Goal: Task Accomplishment & Management: Manage account settings

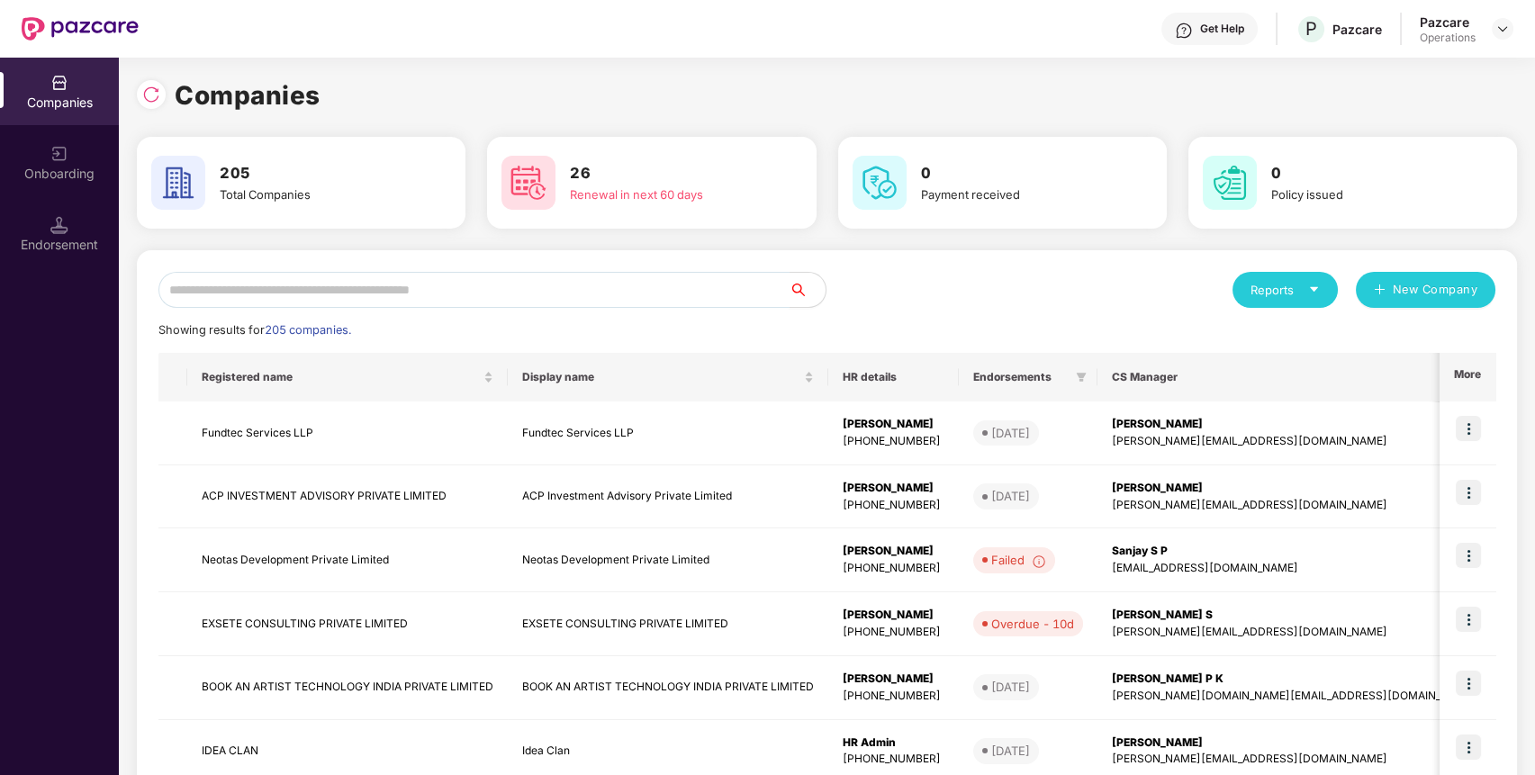
paste input "**********"
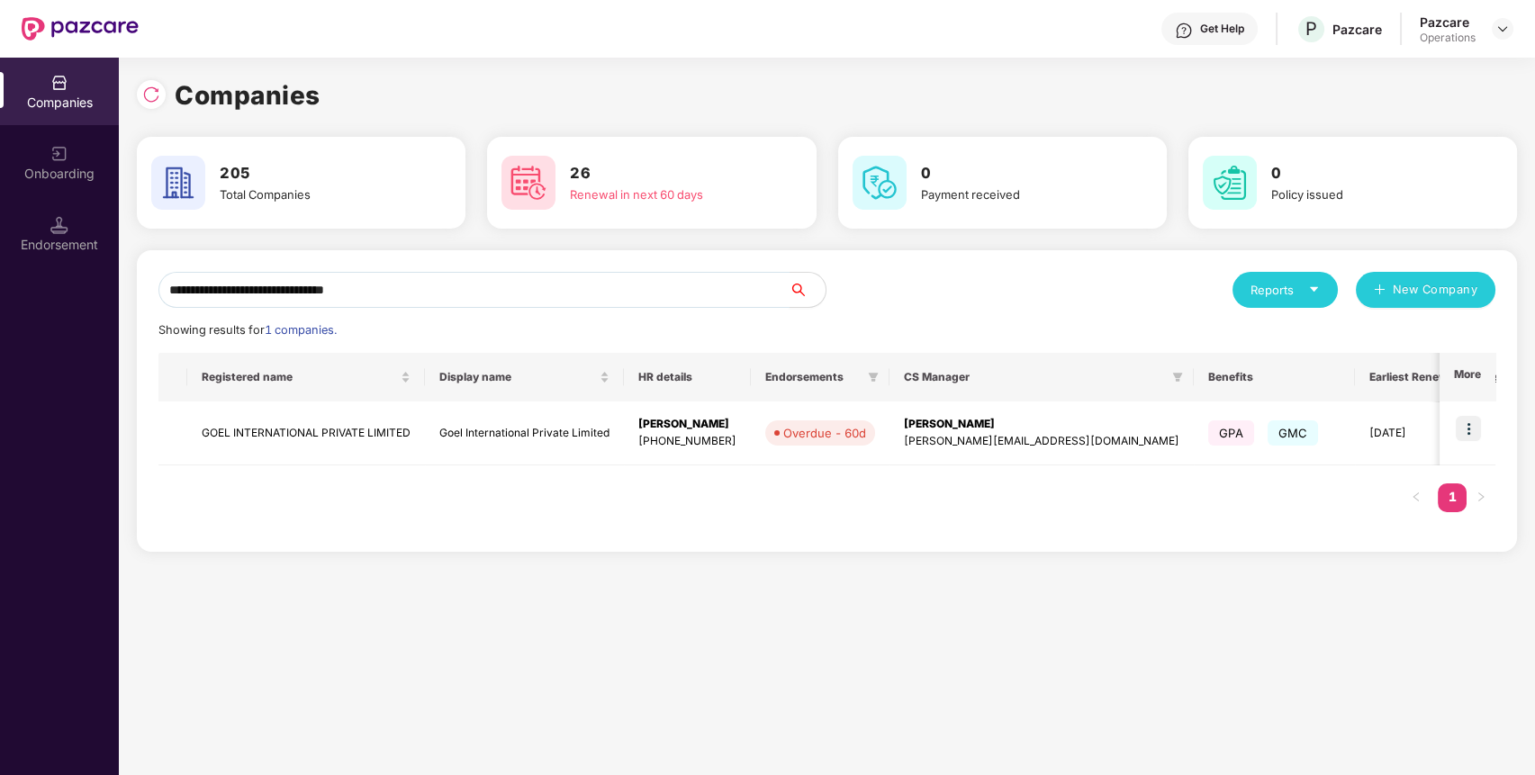
paste input "**********"
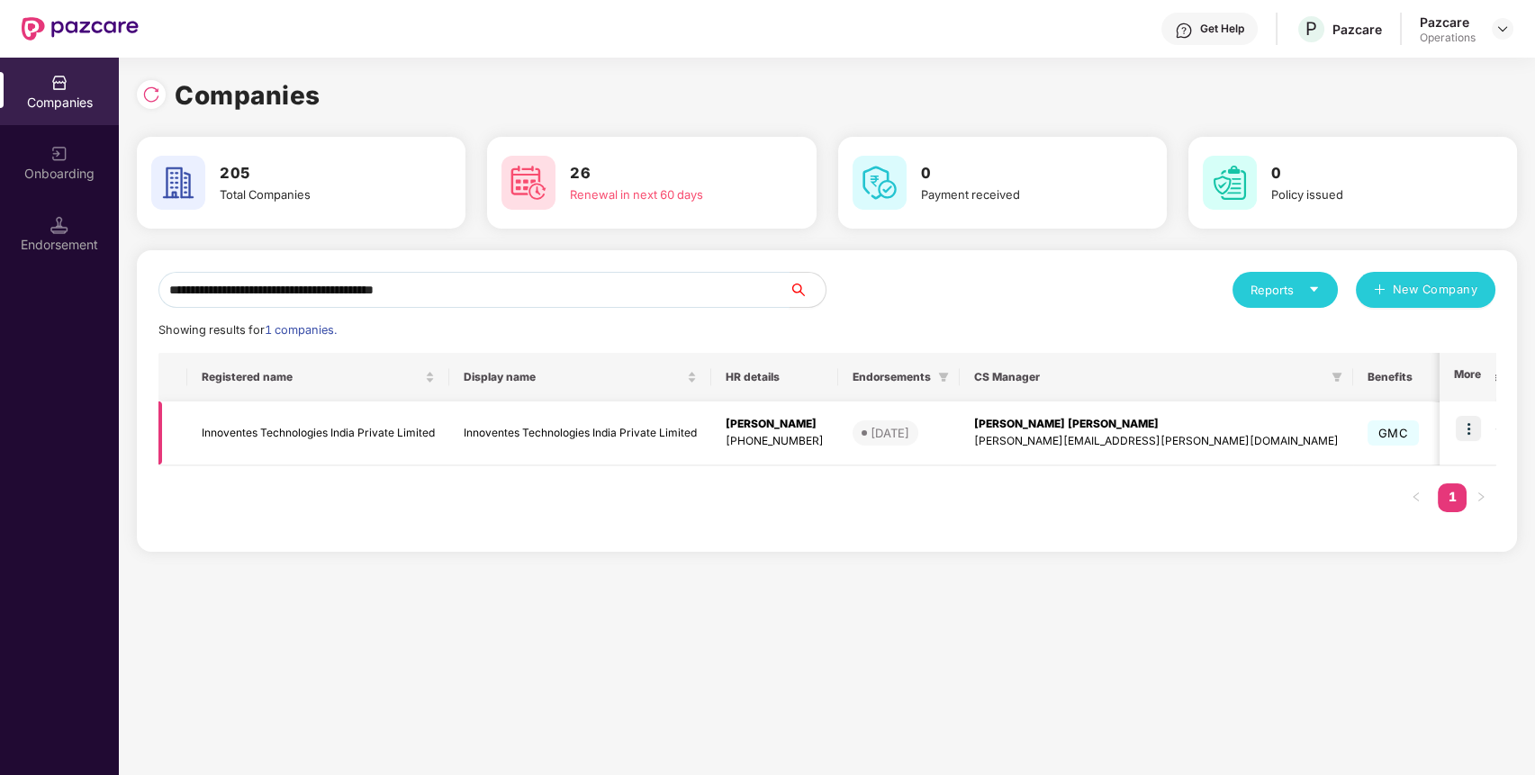
type input "**********"
click at [1478, 430] on img at bounding box center [1467, 428] width 25 height 25
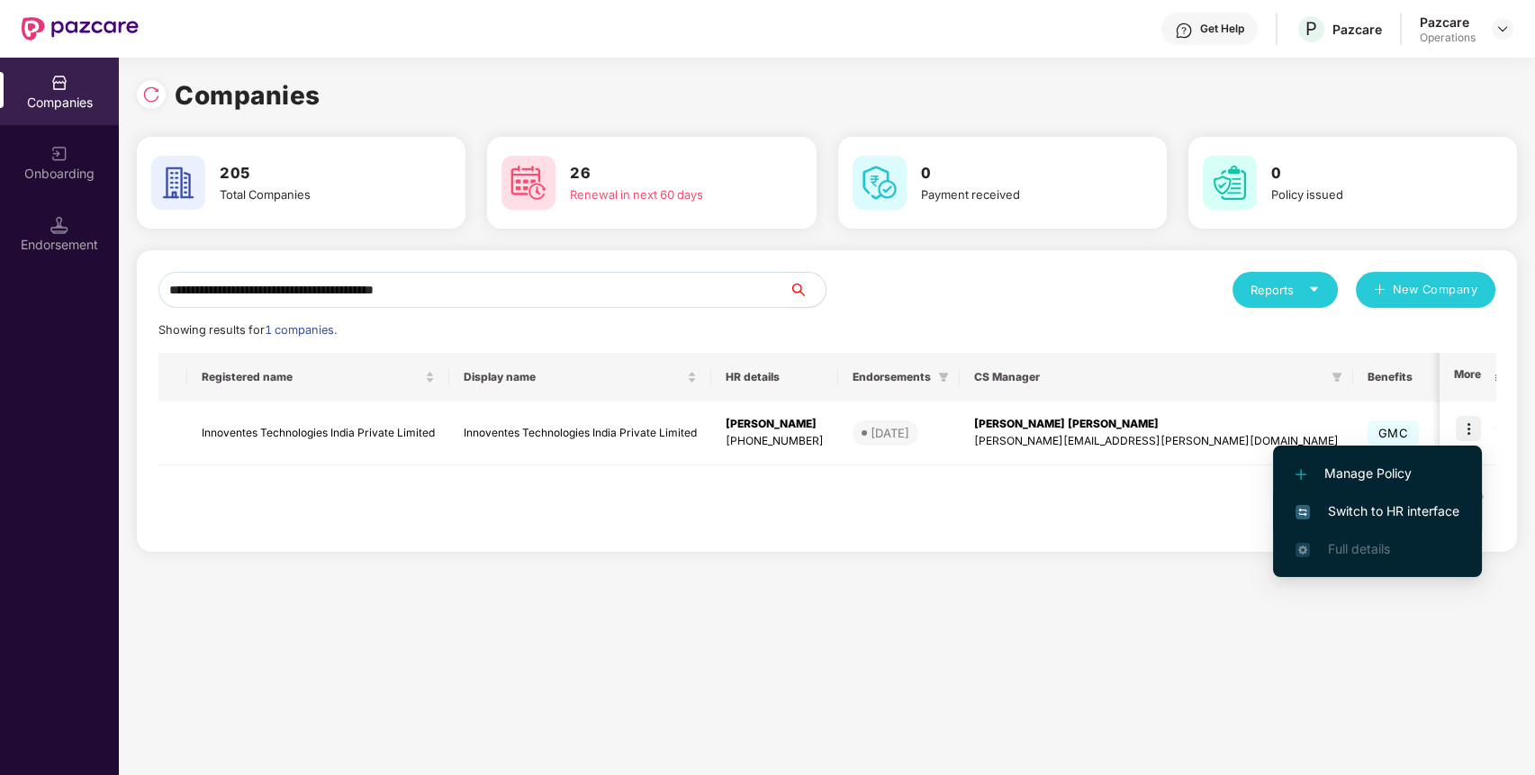
click at [1406, 513] on span "Switch to HR interface" at bounding box center [1377, 511] width 164 height 20
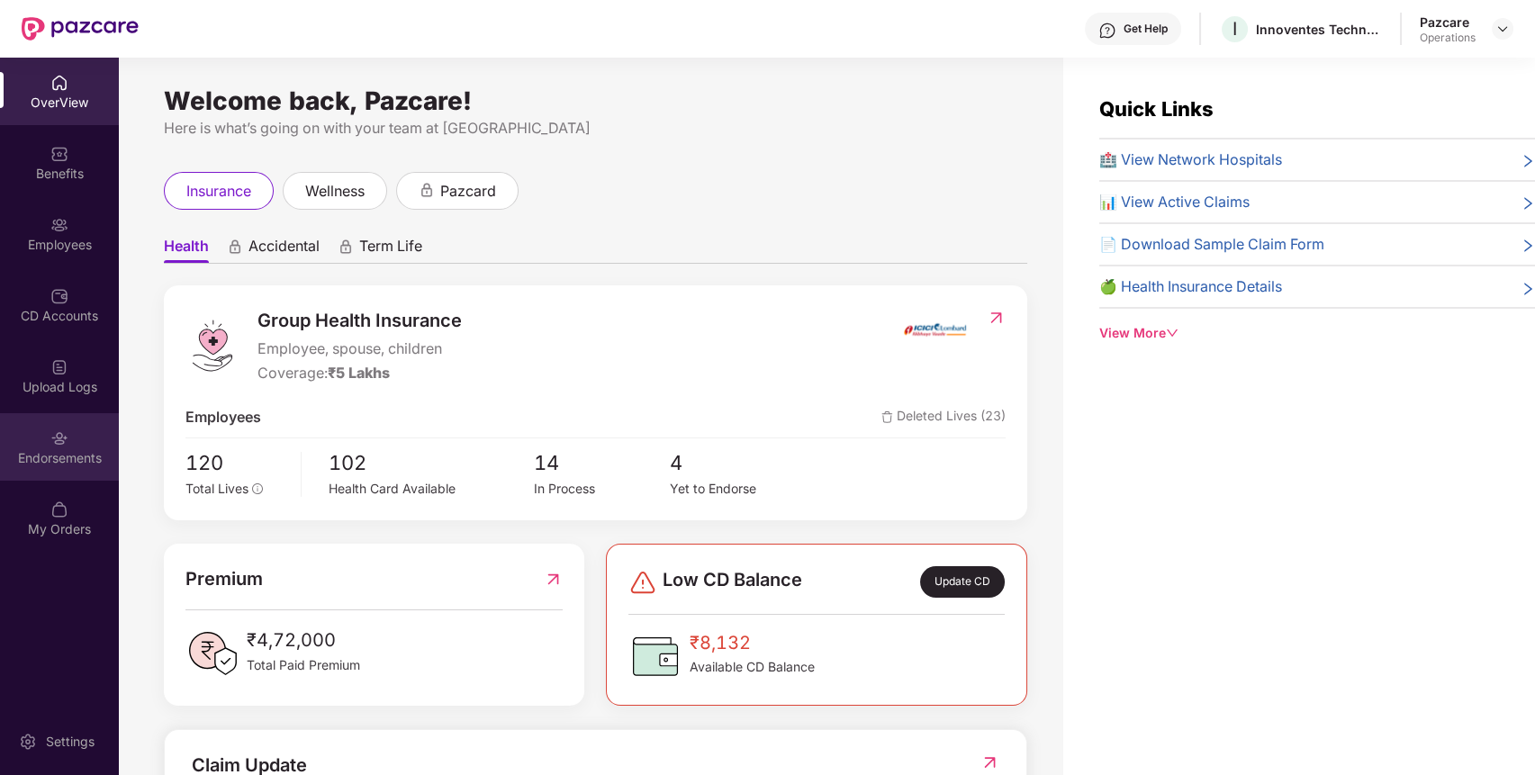
click at [78, 464] on div "Endorsements" at bounding box center [59, 458] width 119 height 18
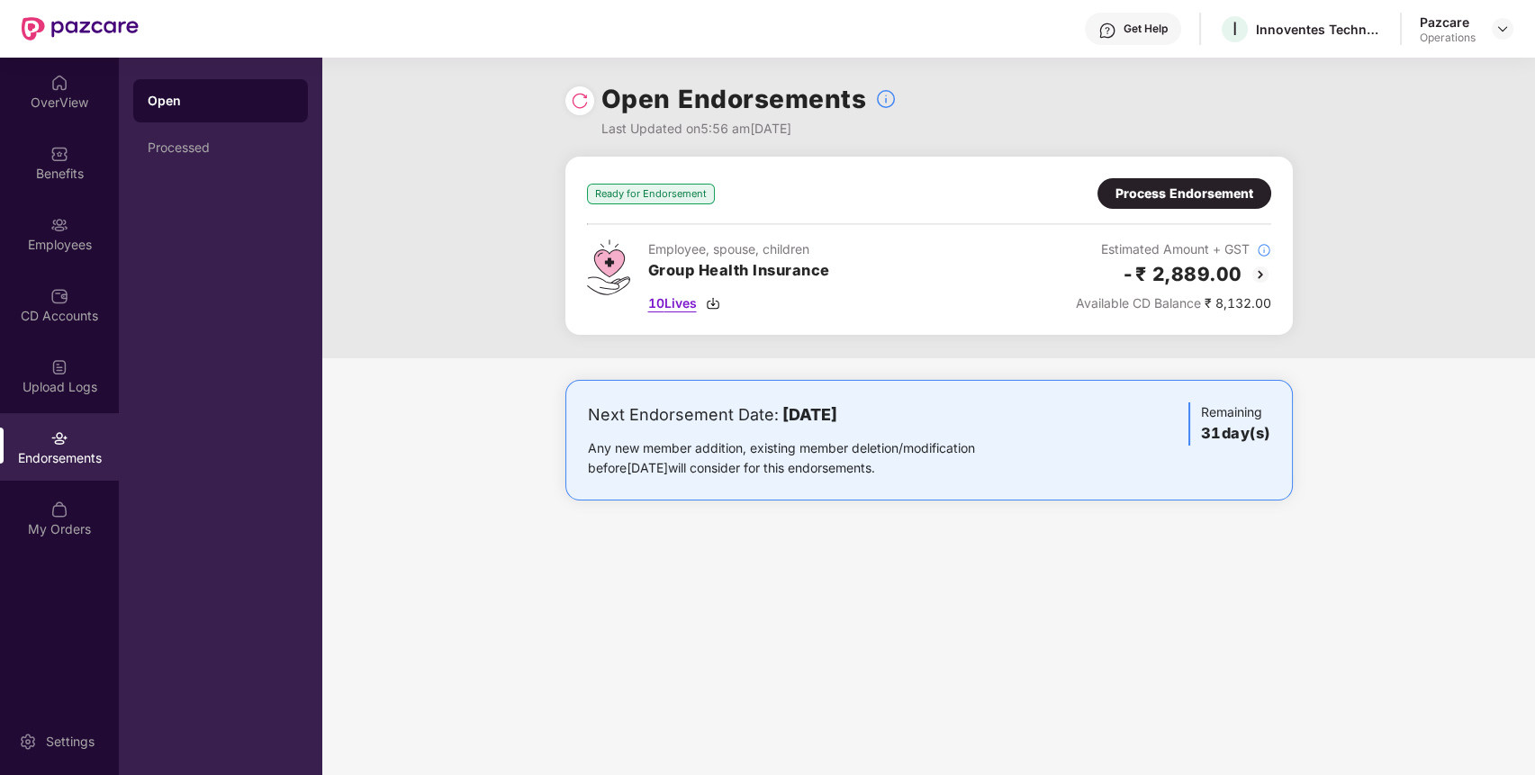
click at [687, 302] on span "10 Lives" at bounding box center [672, 303] width 49 height 20
click at [1505, 29] on img at bounding box center [1502, 29] width 14 height 14
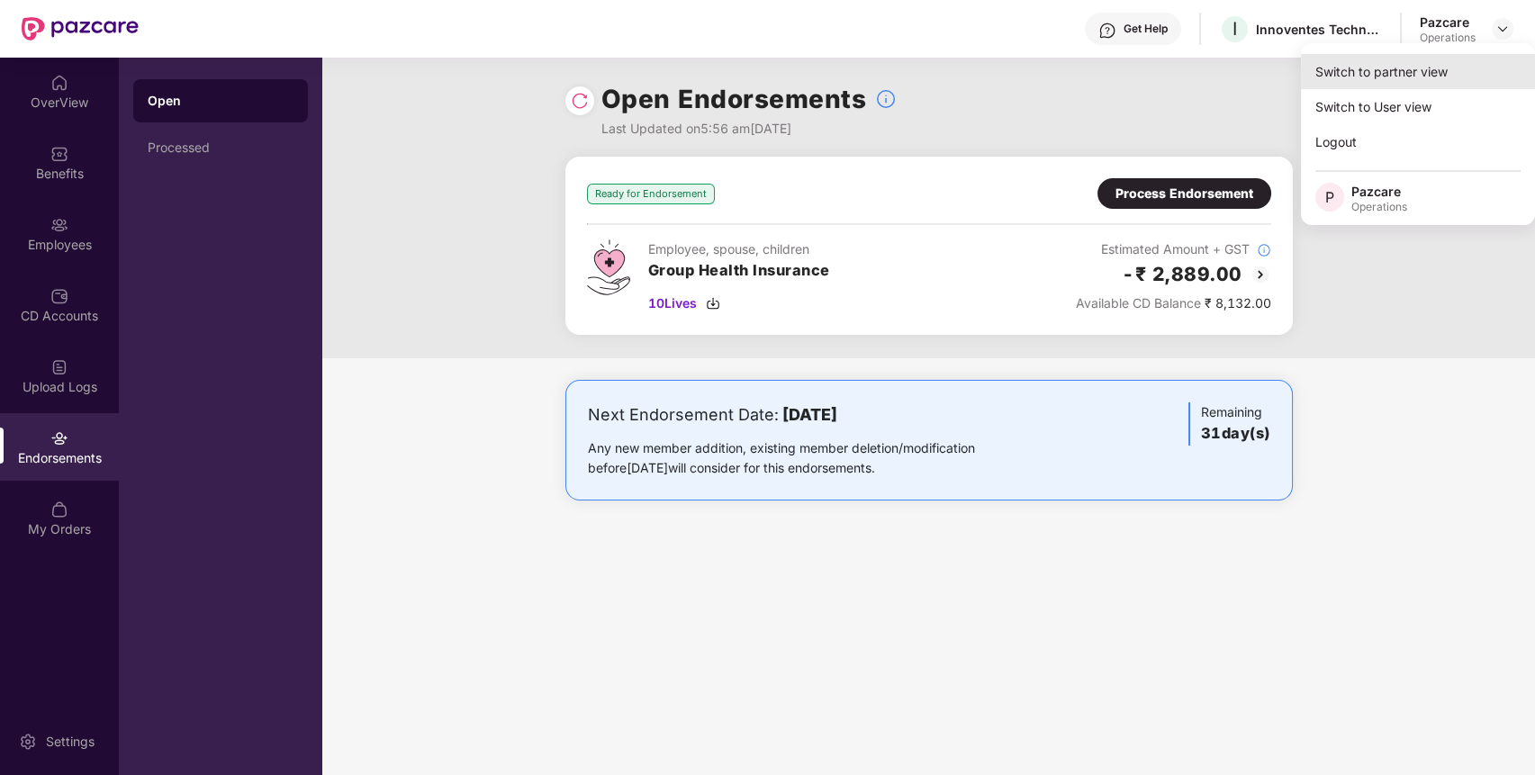
click at [1427, 74] on div "Switch to partner view" at bounding box center [1418, 71] width 234 height 35
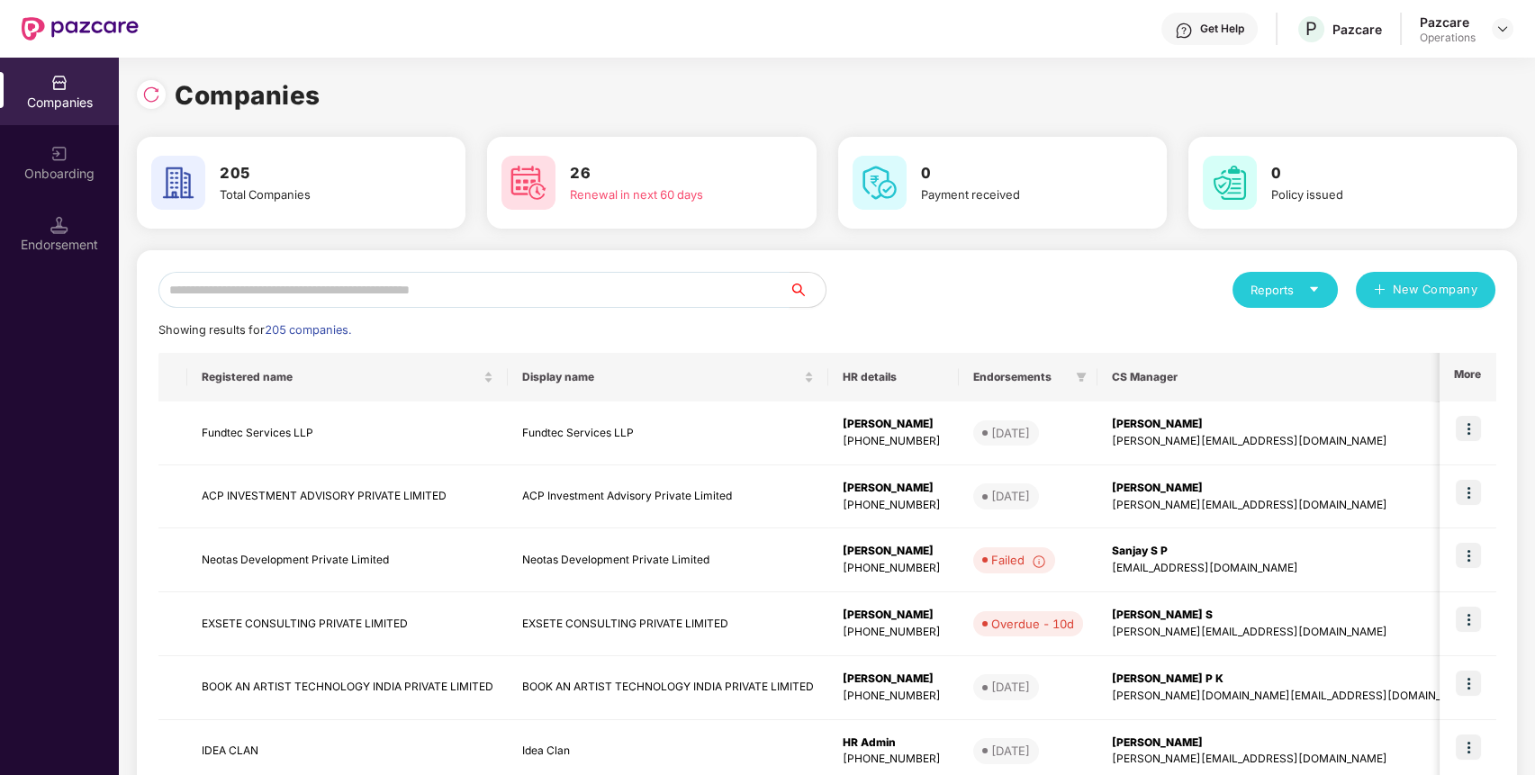
click at [570, 301] on input "text" at bounding box center [473, 290] width 631 height 36
paste input "**********"
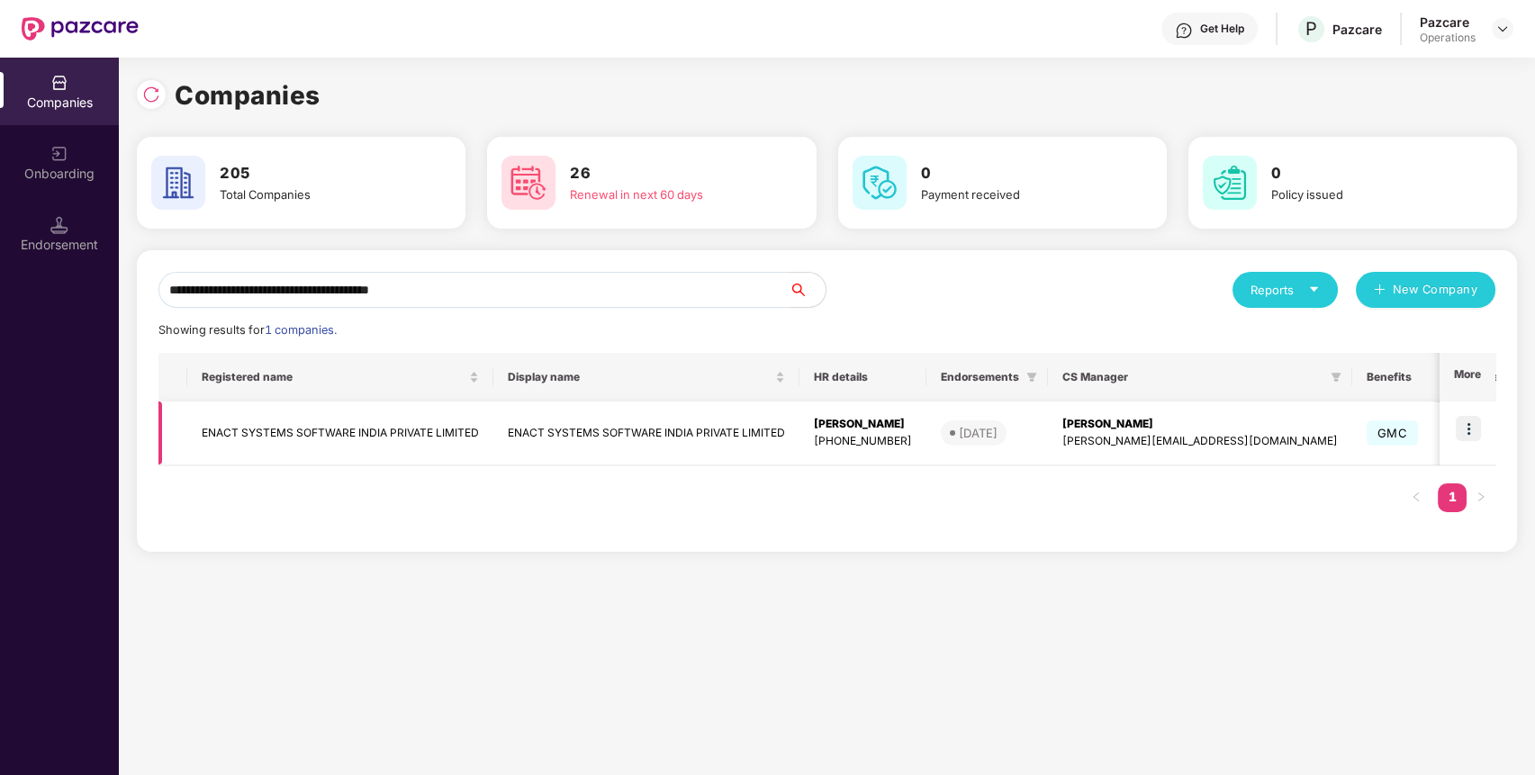
type input "**********"
click at [312, 432] on td "ENACT SYSTEMS SOFTWARE INDIA PRIVATE LIMITED" at bounding box center [340, 433] width 306 height 64
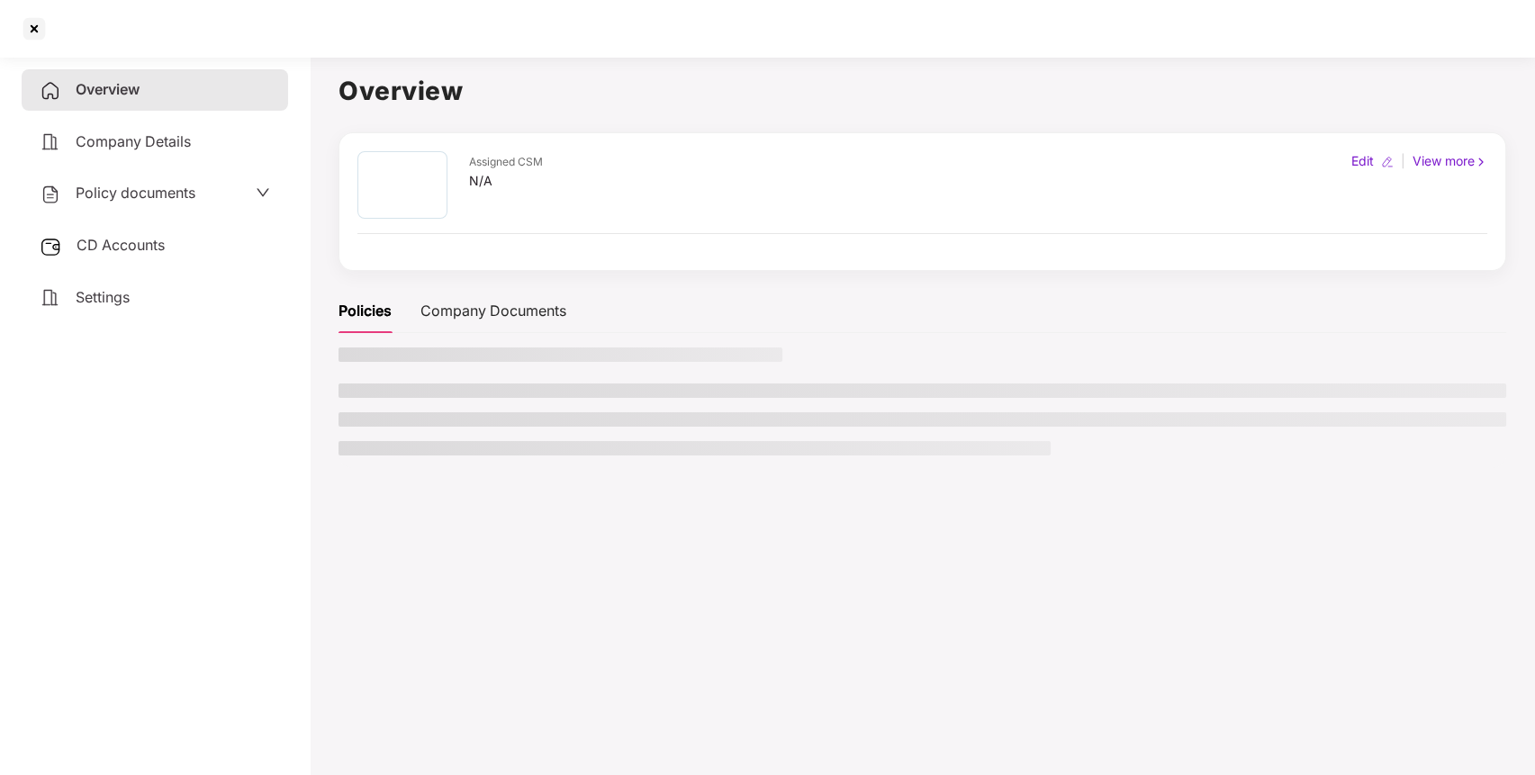
click at [160, 191] on span "Policy documents" at bounding box center [136, 193] width 120 height 18
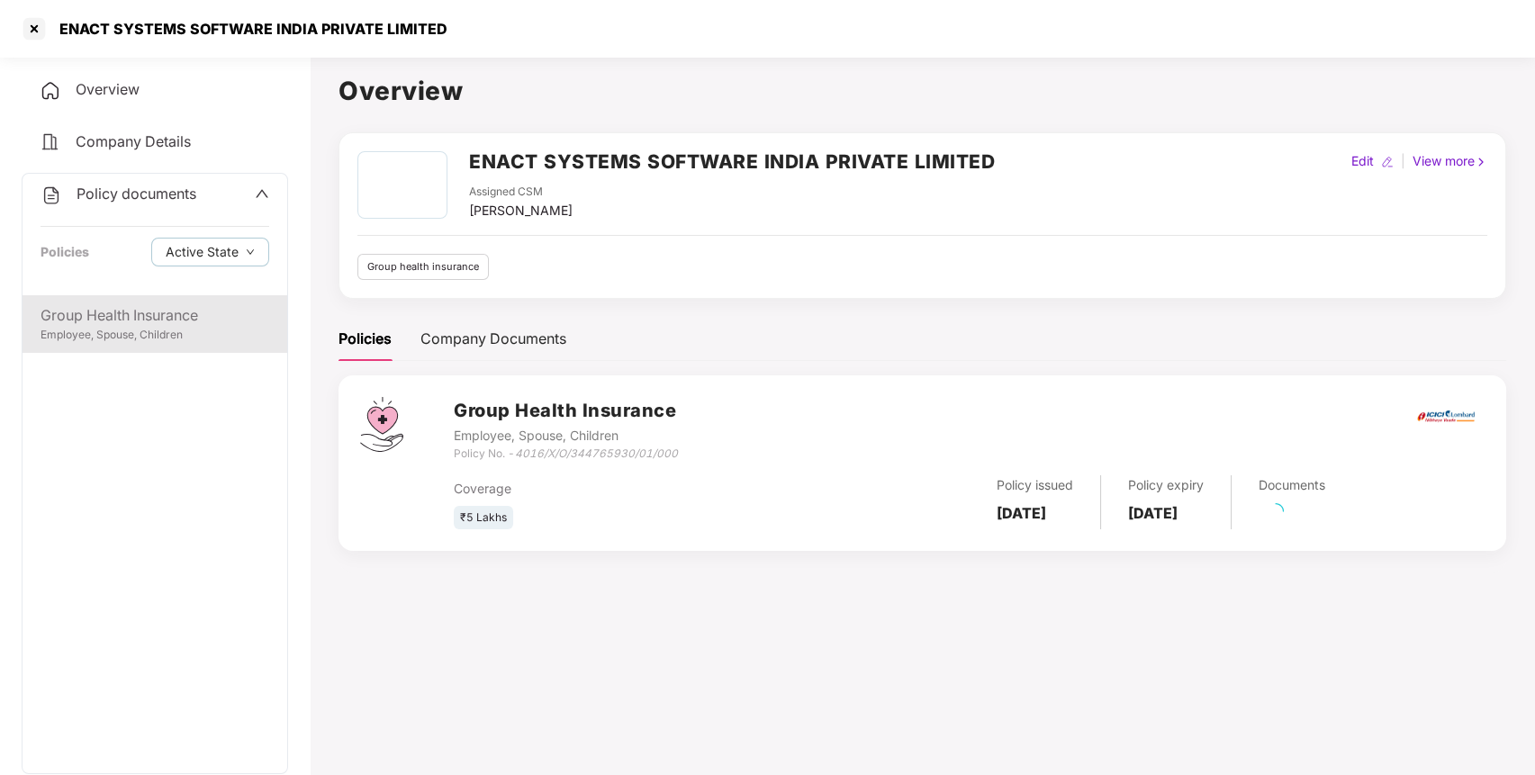
click at [218, 339] on div "Employee, Spouse, Children" at bounding box center [155, 335] width 229 height 17
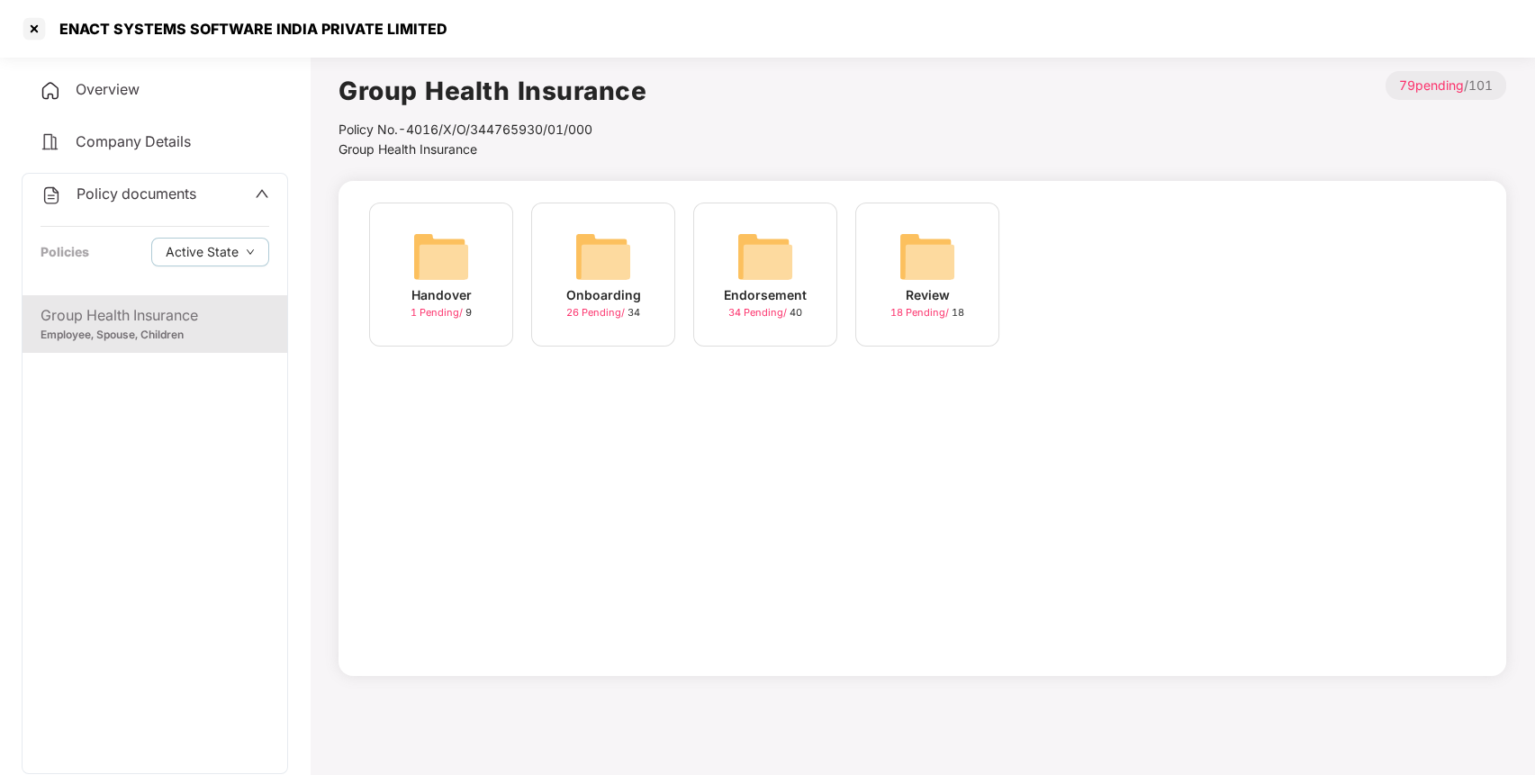
click at [738, 251] on img at bounding box center [765, 257] width 58 height 58
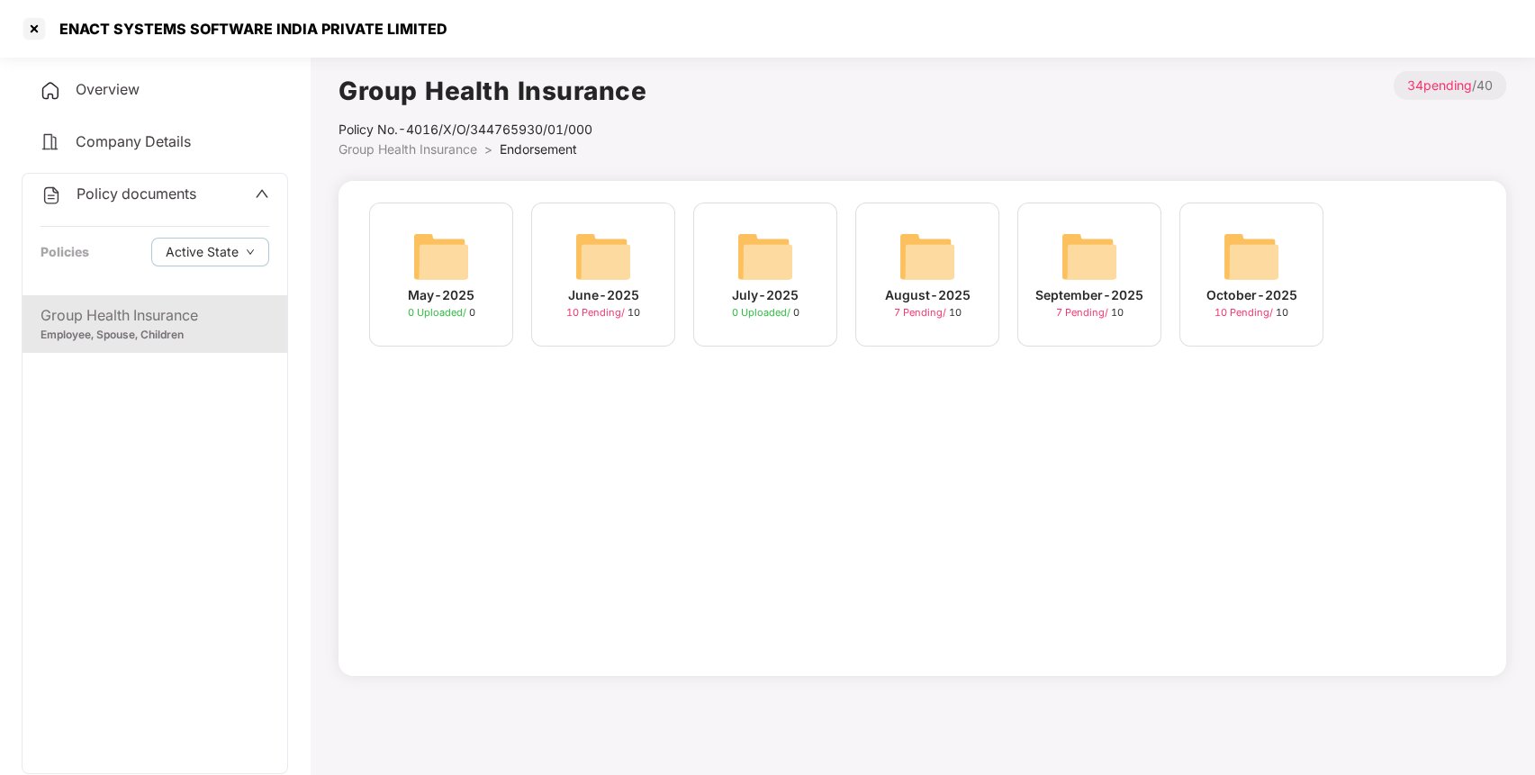
click at [1262, 274] on img at bounding box center [1251, 257] width 58 height 58
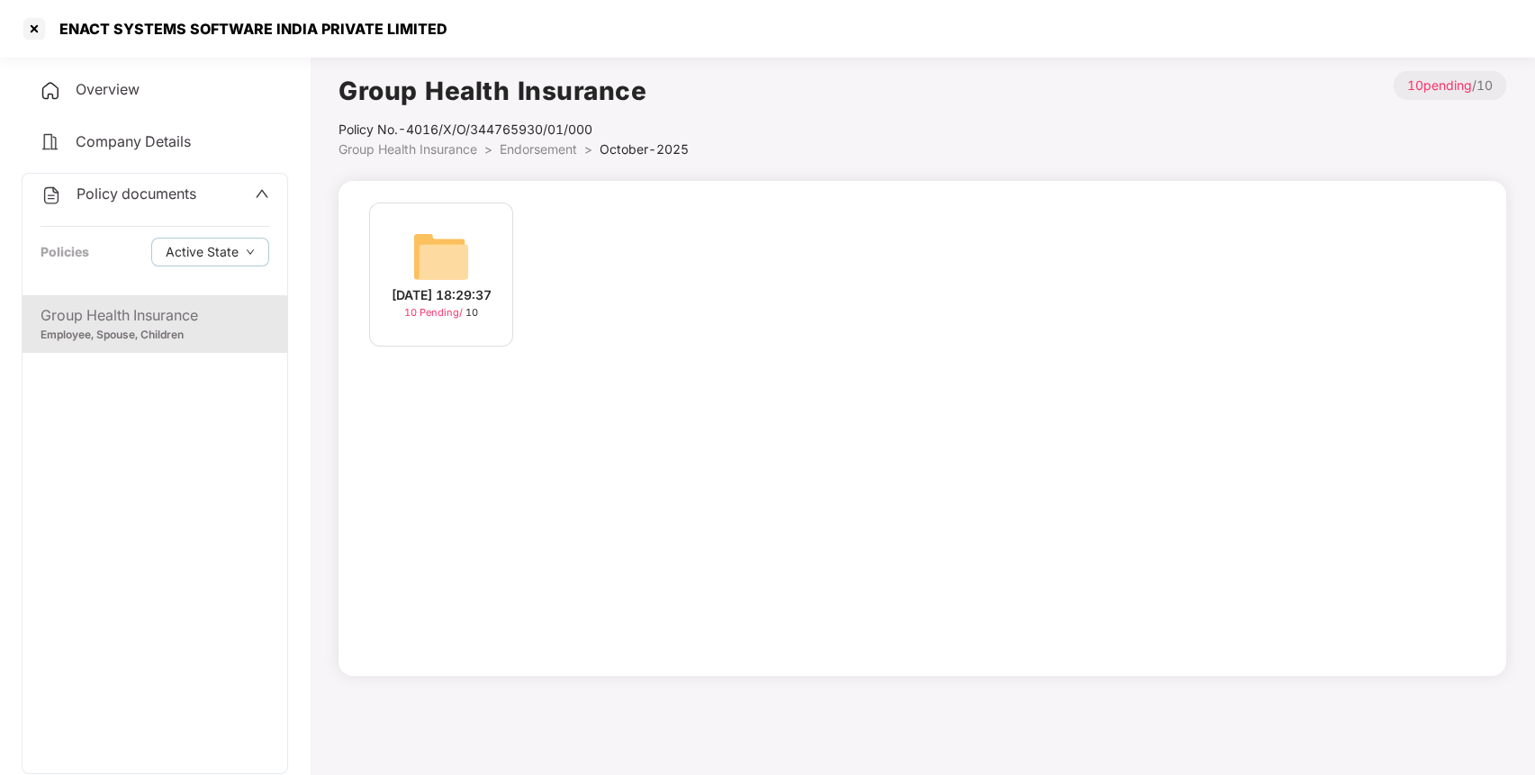
click at [451, 286] on div "[DATE] 18:29:37" at bounding box center [442, 295] width 100 height 20
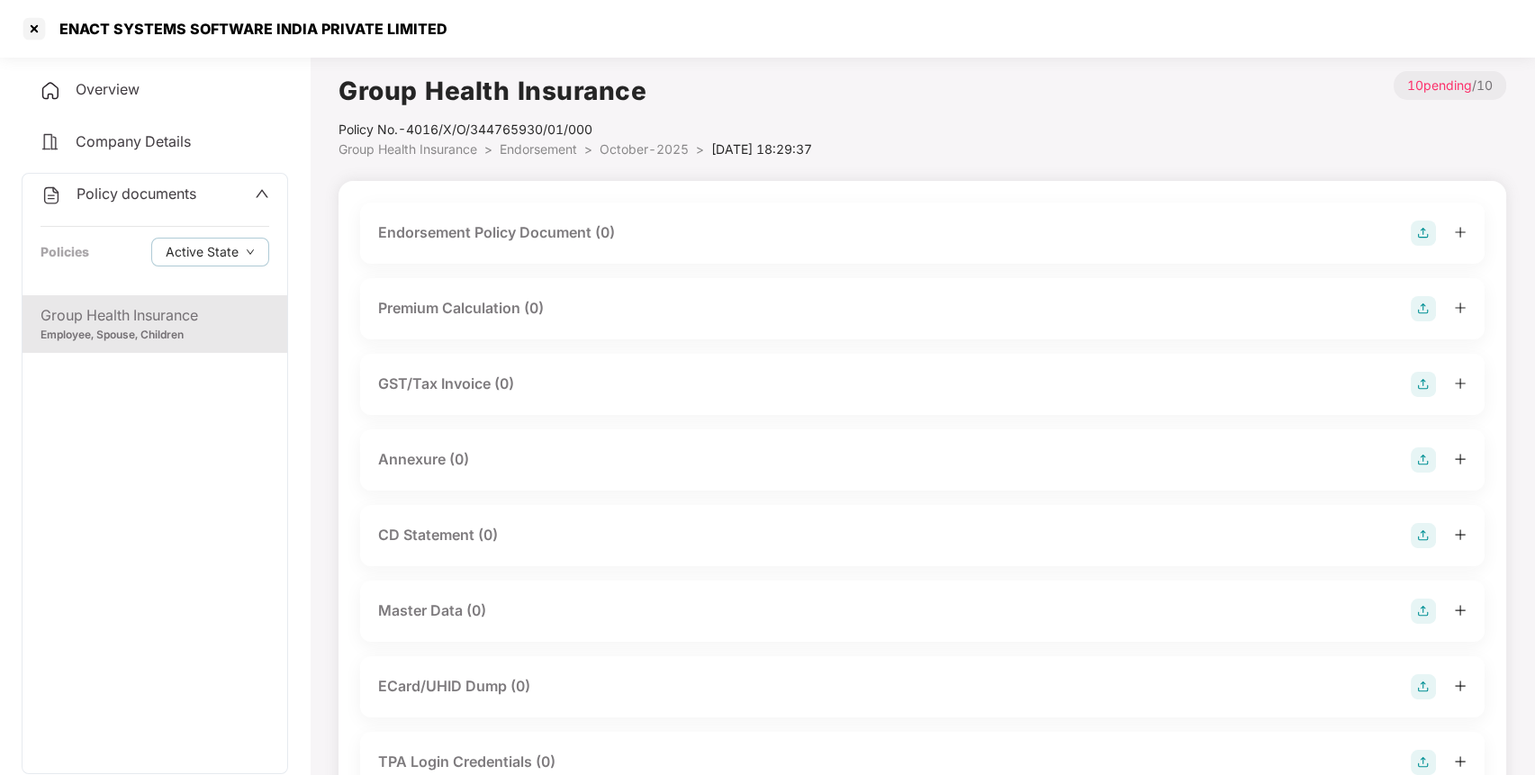
click at [1420, 308] on img at bounding box center [1422, 308] width 25 height 25
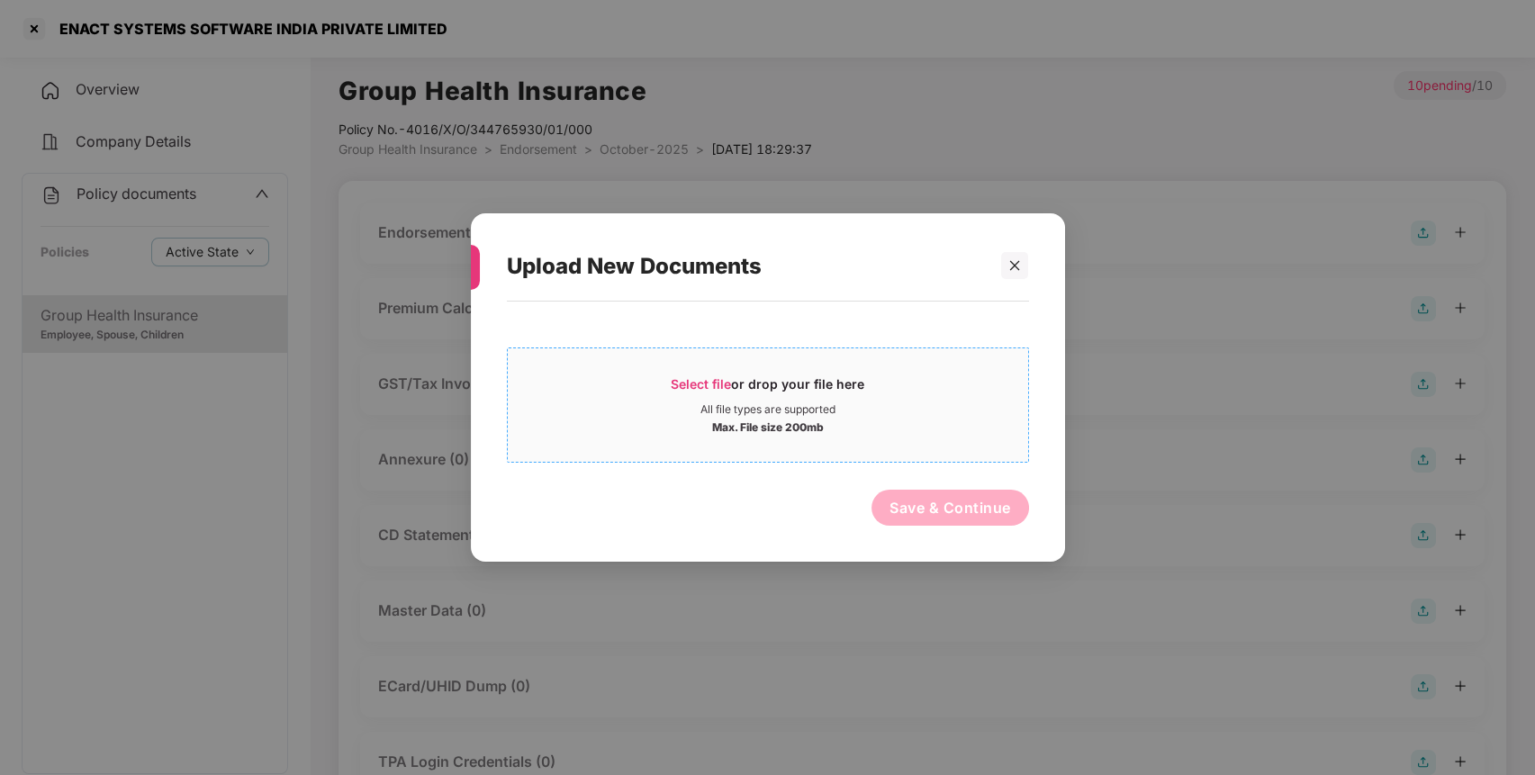
click at [700, 414] on div "All file types are supported" at bounding box center [767, 409] width 135 height 14
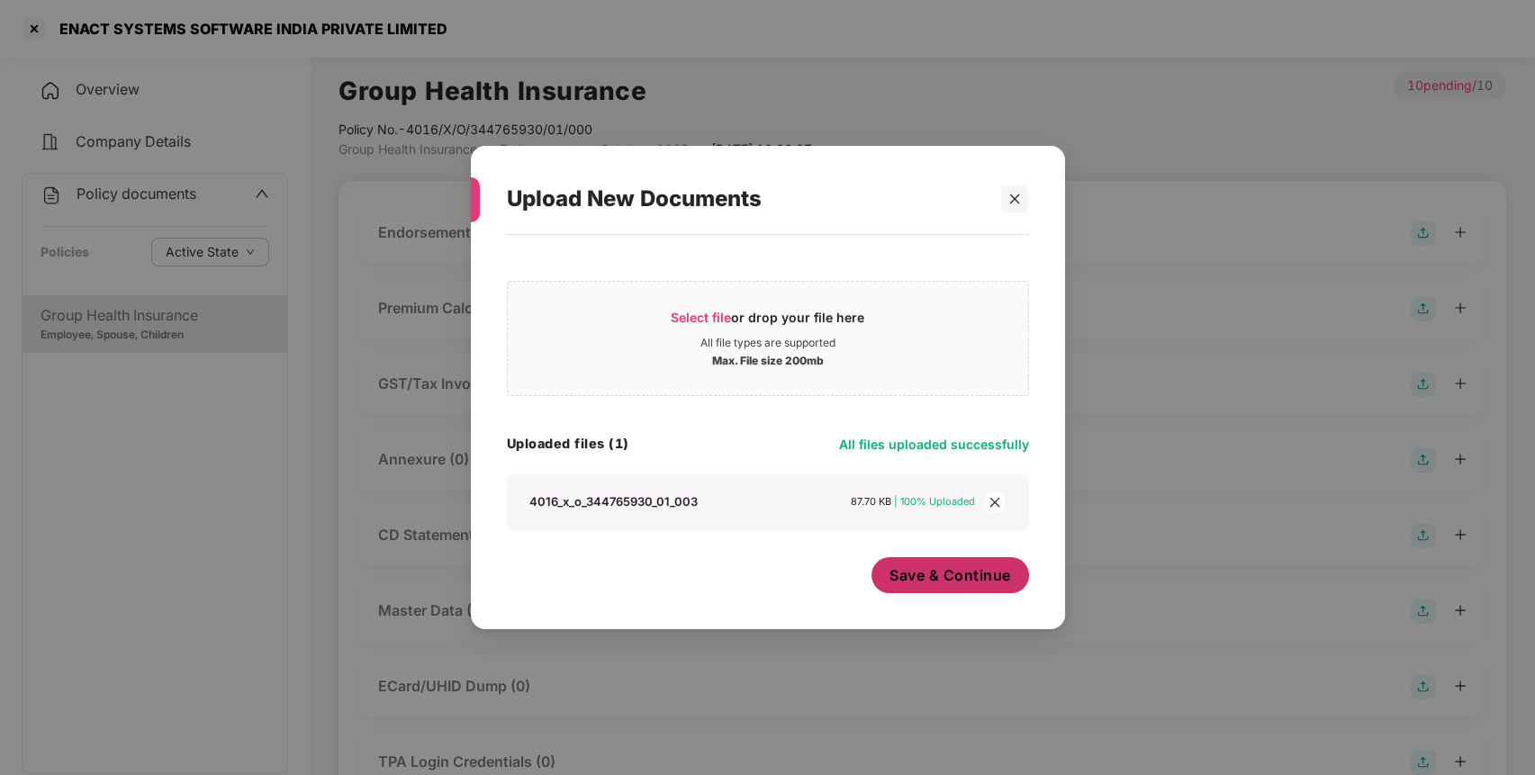
click at [973, 571] on span "Save & Continue" at bounding box center [950, 575] width 122 height 20
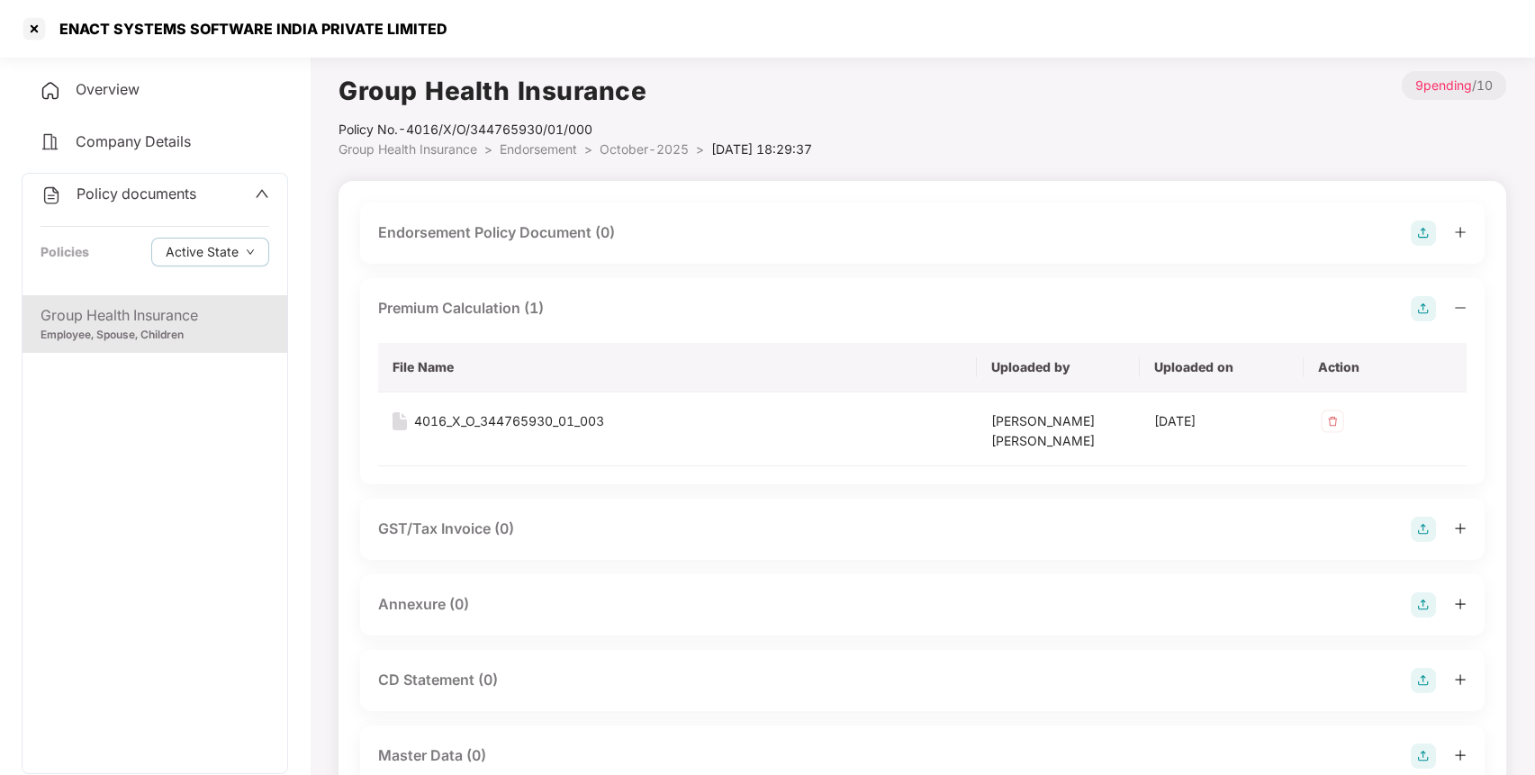
click at [1428, 585] on div "Annexure (0)" at bounding box center [922, 604] width 1124 height 61
click at [1419, 602] on img at bounding box center [1422, 604] width 25 height 25
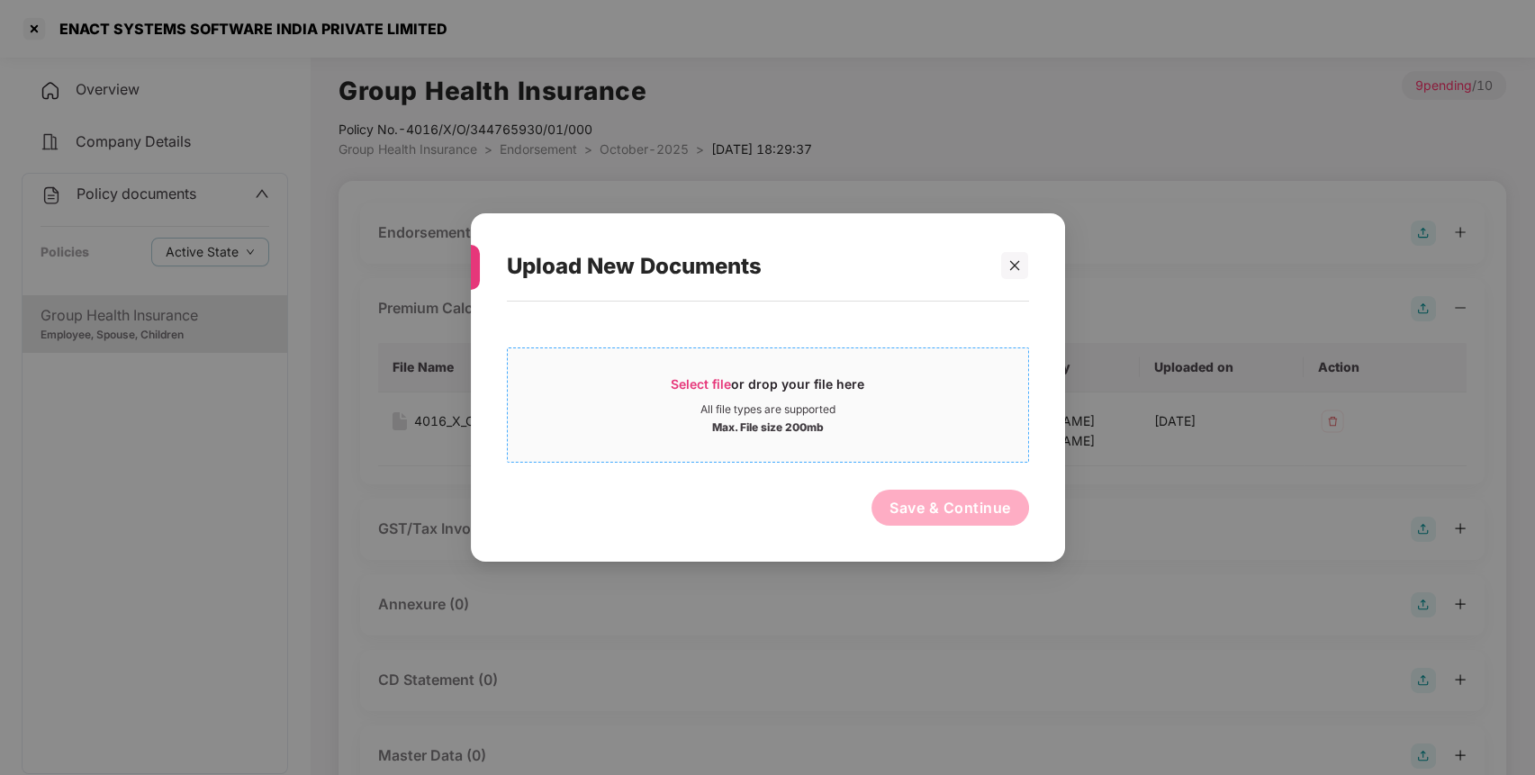
click at [911, 410] on div "All file types are supported" at bounding box center [768, 409] width 520 height 14
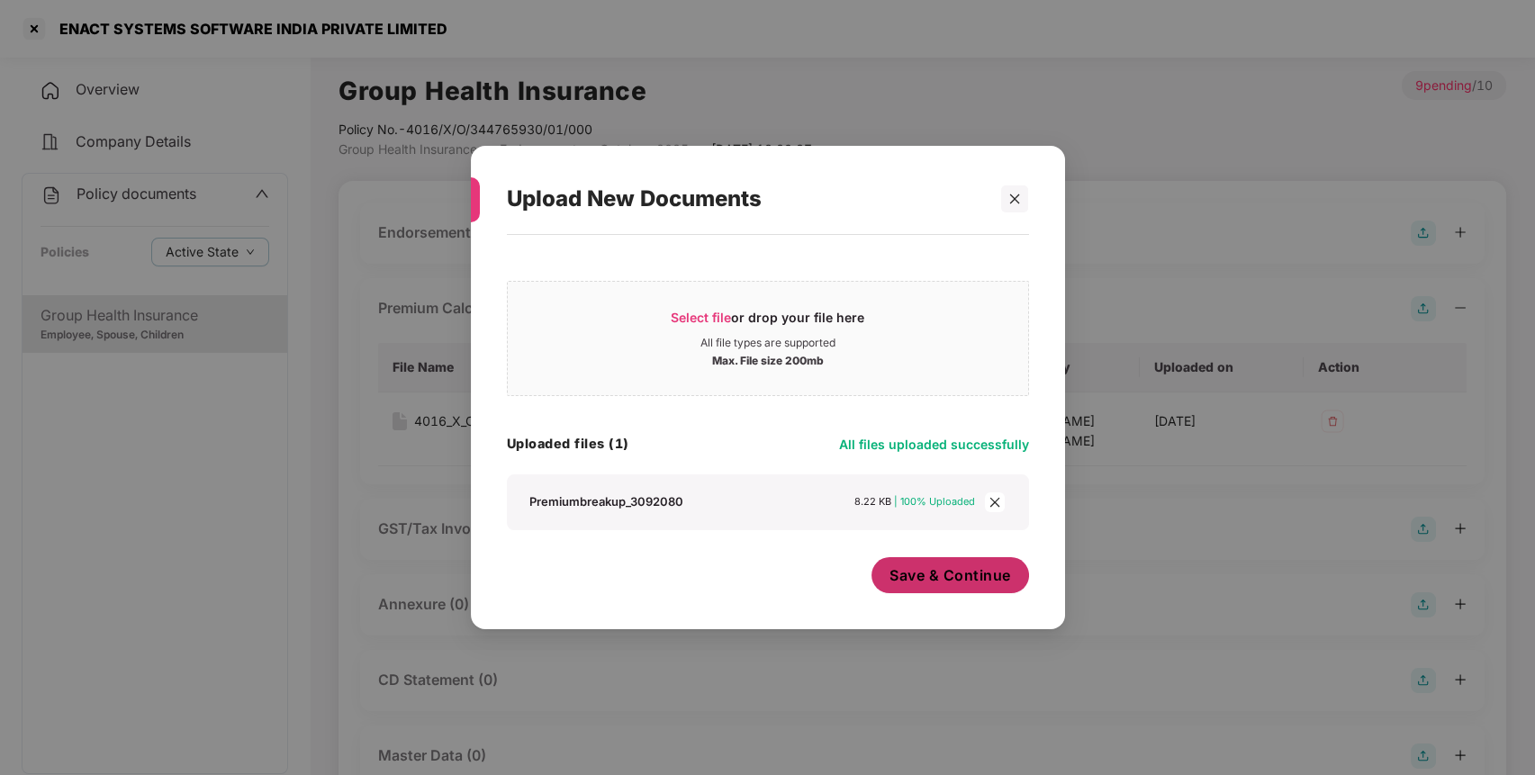
click at [907, 583] on span "Save & Continue" at bounding box center [950, 575] width 122 height 20
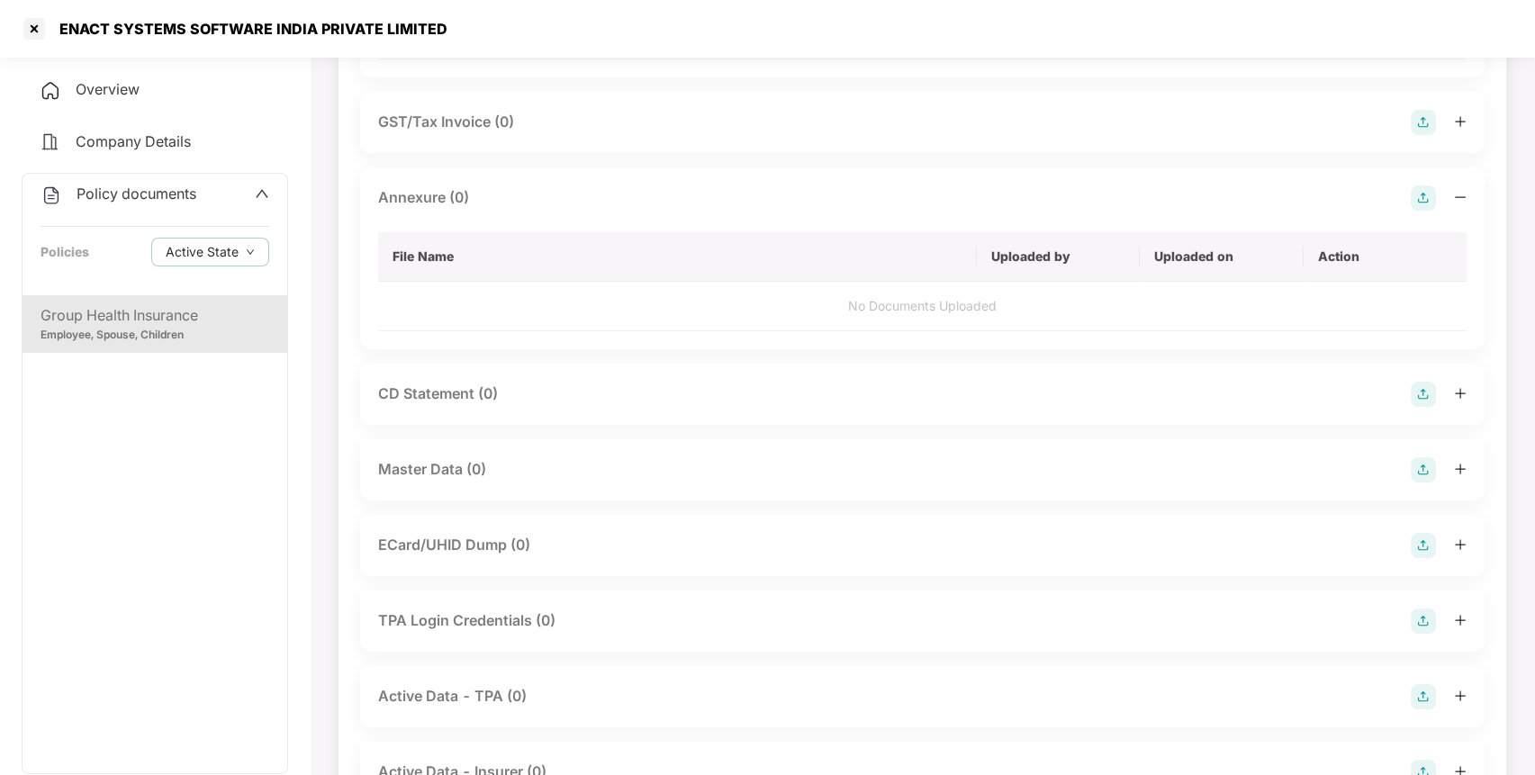
scroll to position [408, 0]
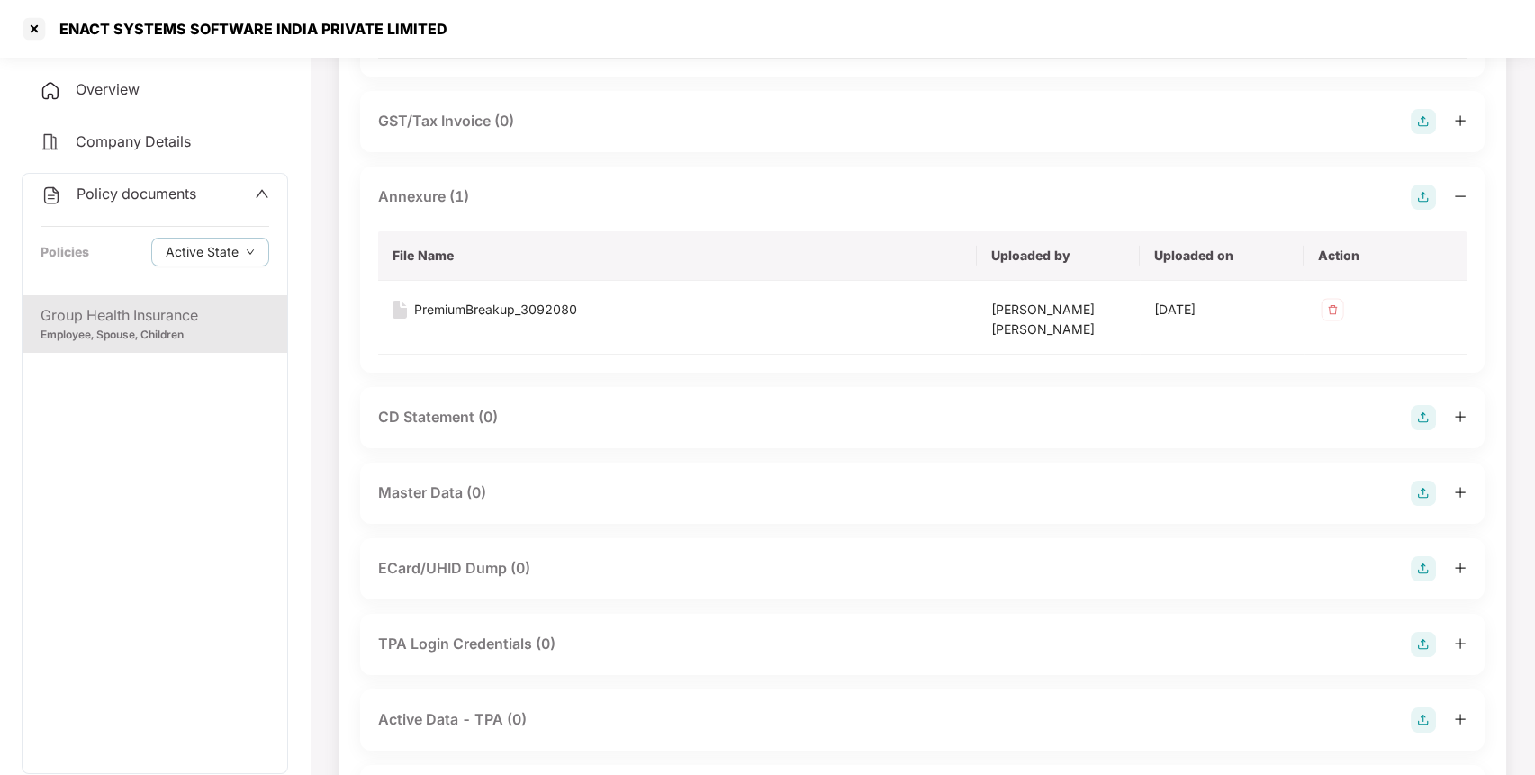
click at [1421, 497] on img at bounding box center [1422, 493] width 25 height 25
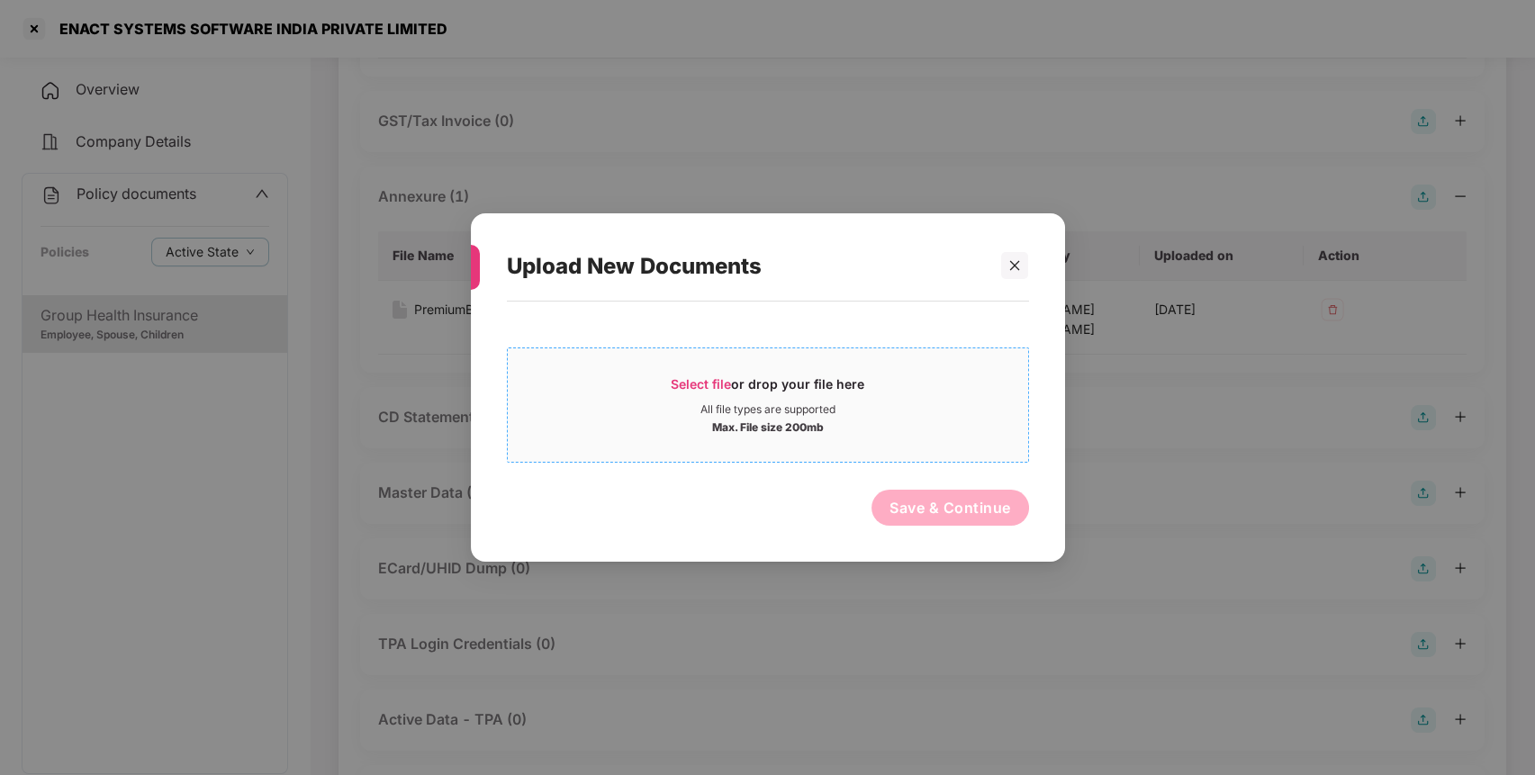
click at [935, 407] on div "All file types are supported" at bounding box center [768, 409] width 520 height 14
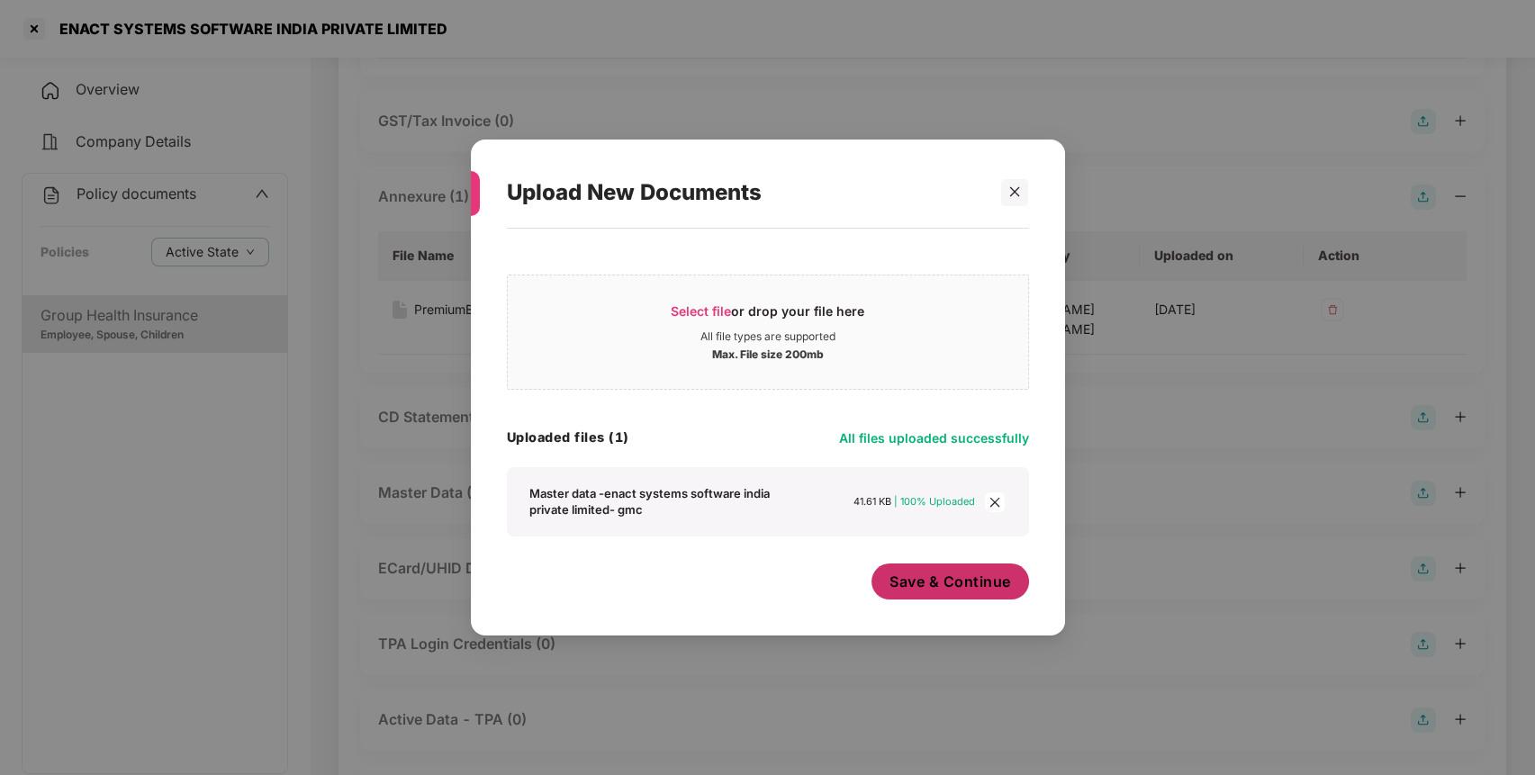
click at [900, 590] on span "Save & Continue" at bounding box center [950, 582] width 122 height 20
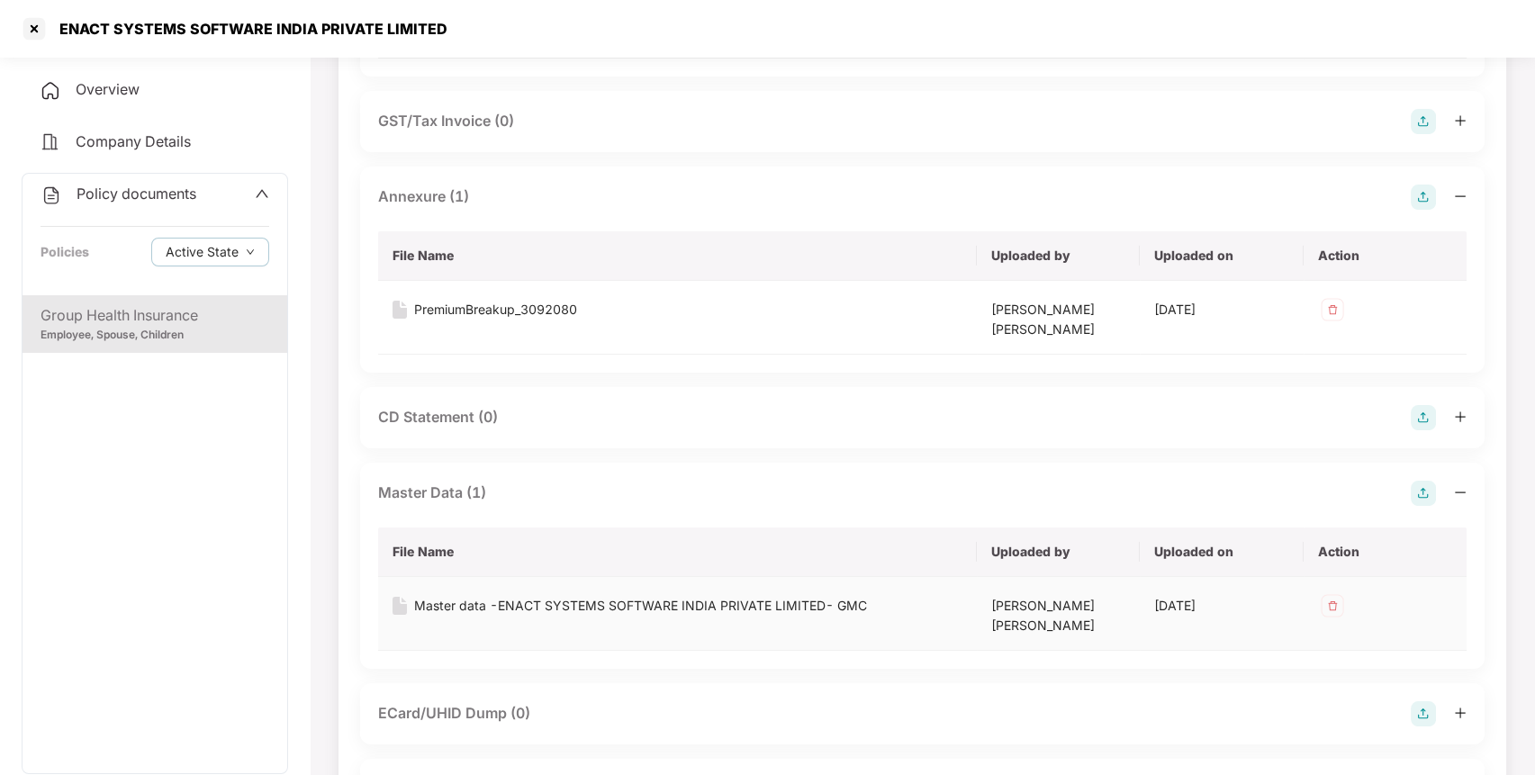
scroll to position [661, 0]
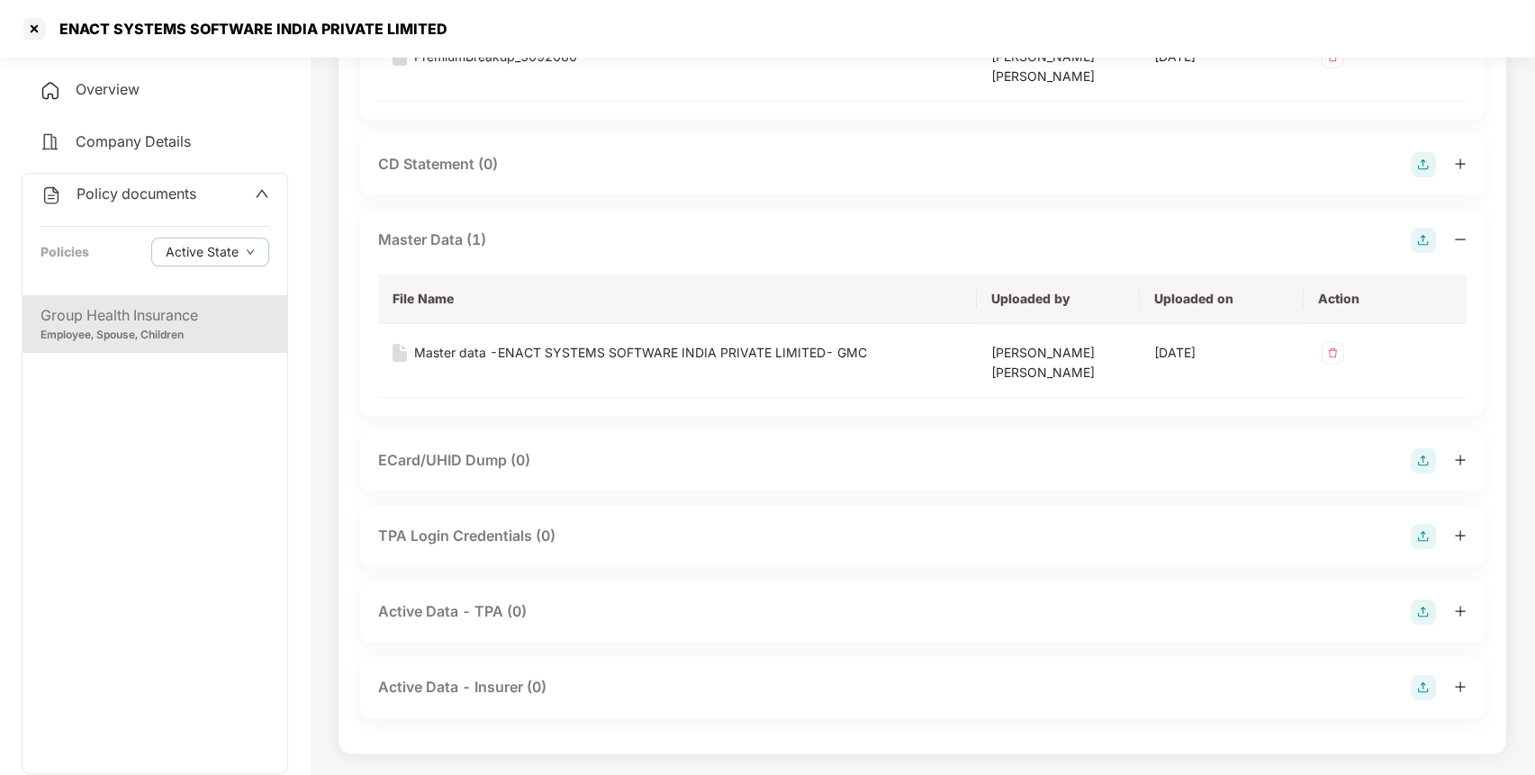
click at [154, 207] on div "Policy documents Policies Active State" at bounding box center [155, 235] width 265 height 122
click at [113, 195] on span "Policy documents" at bounding box center [137, 194] width 120 height 18
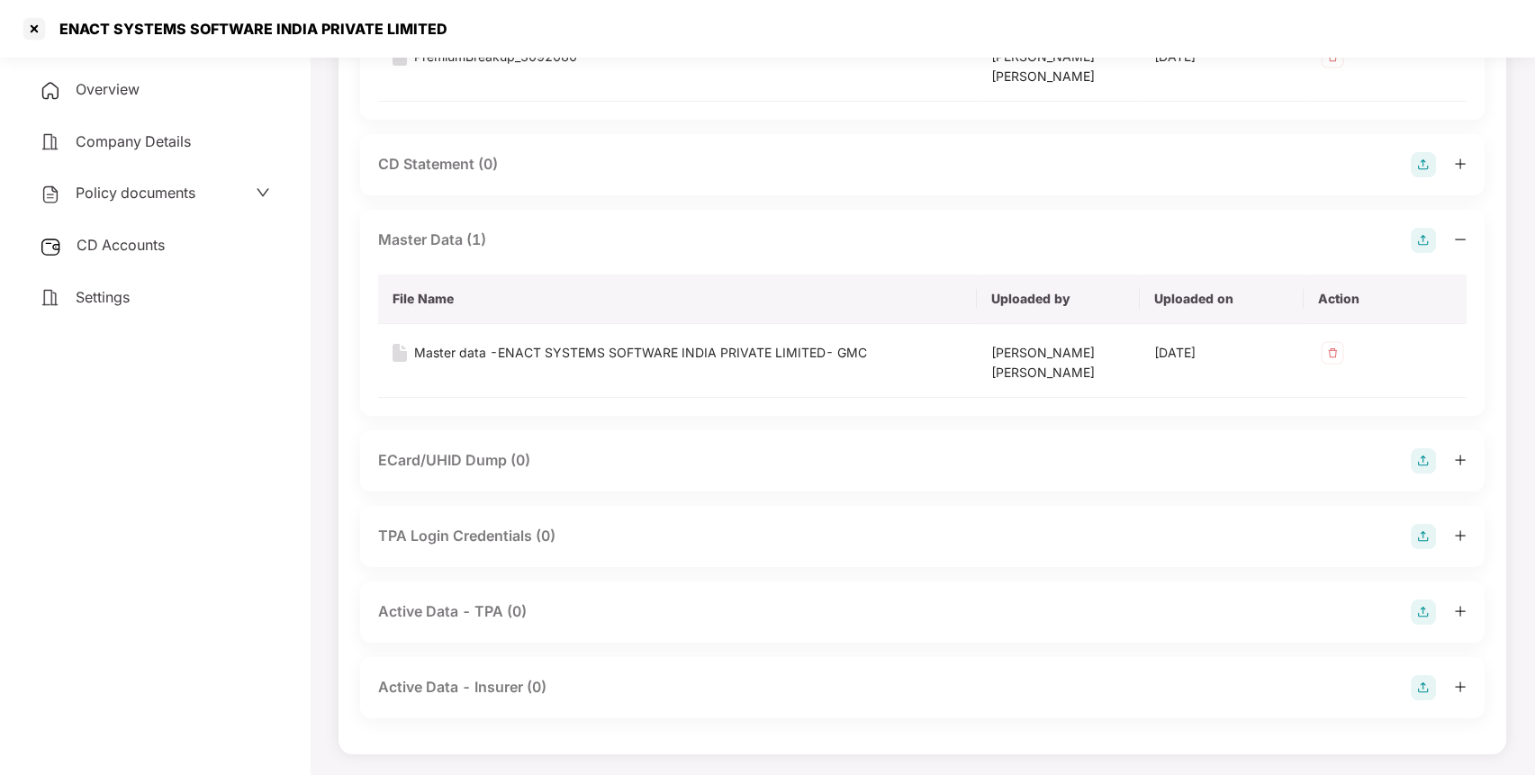
click at [116, 248] on span "CD Accounts" at bounding box center [121, 245] width 88 height 18
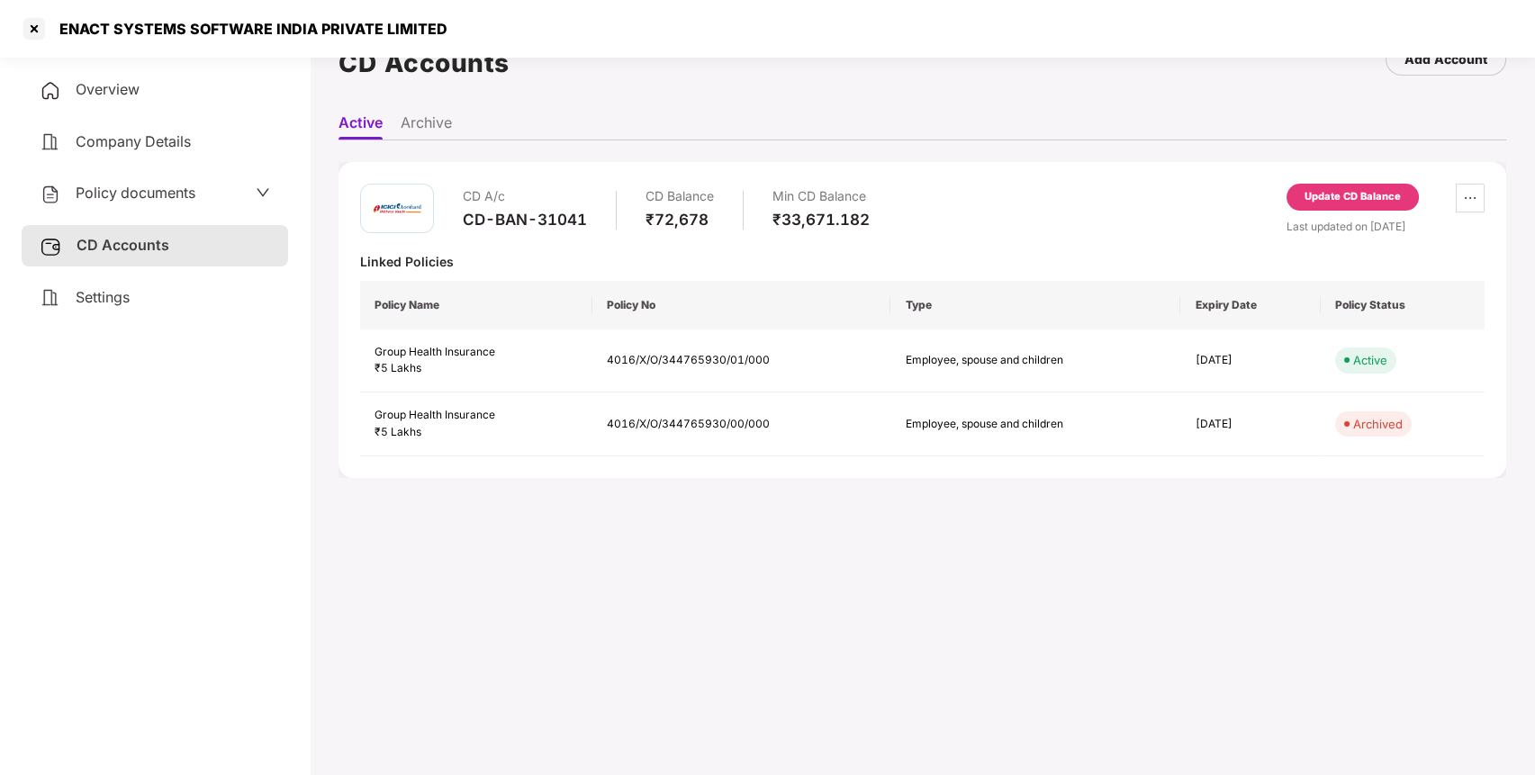
click at [1339, 202] on div "Update CD Balance" at bounding box center [1352, 197] width 96 height 16
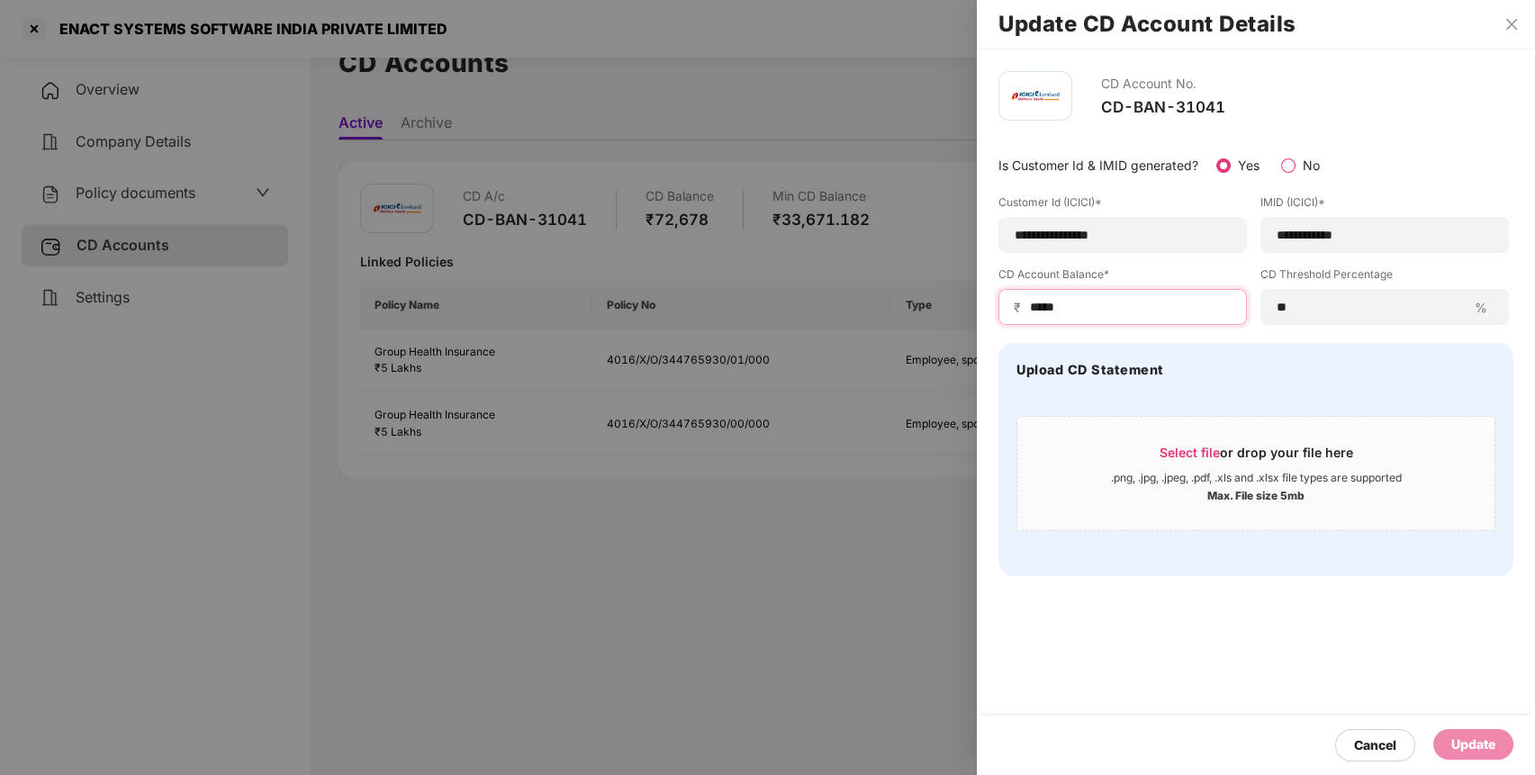
click at [1103, 306] on input "*****" at bounding box center [1129, 307] width 203 height 19
type input "*"
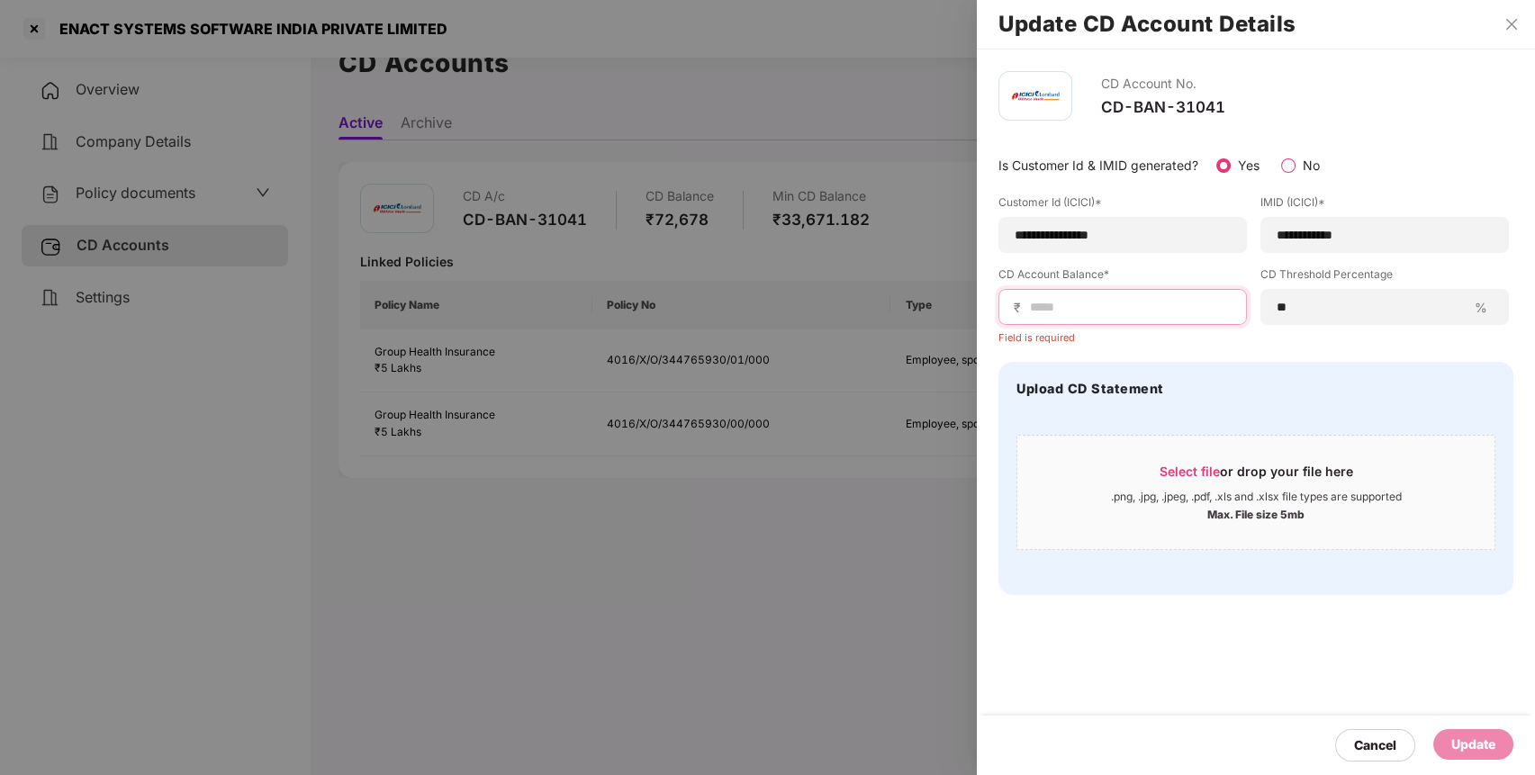
type input "*"
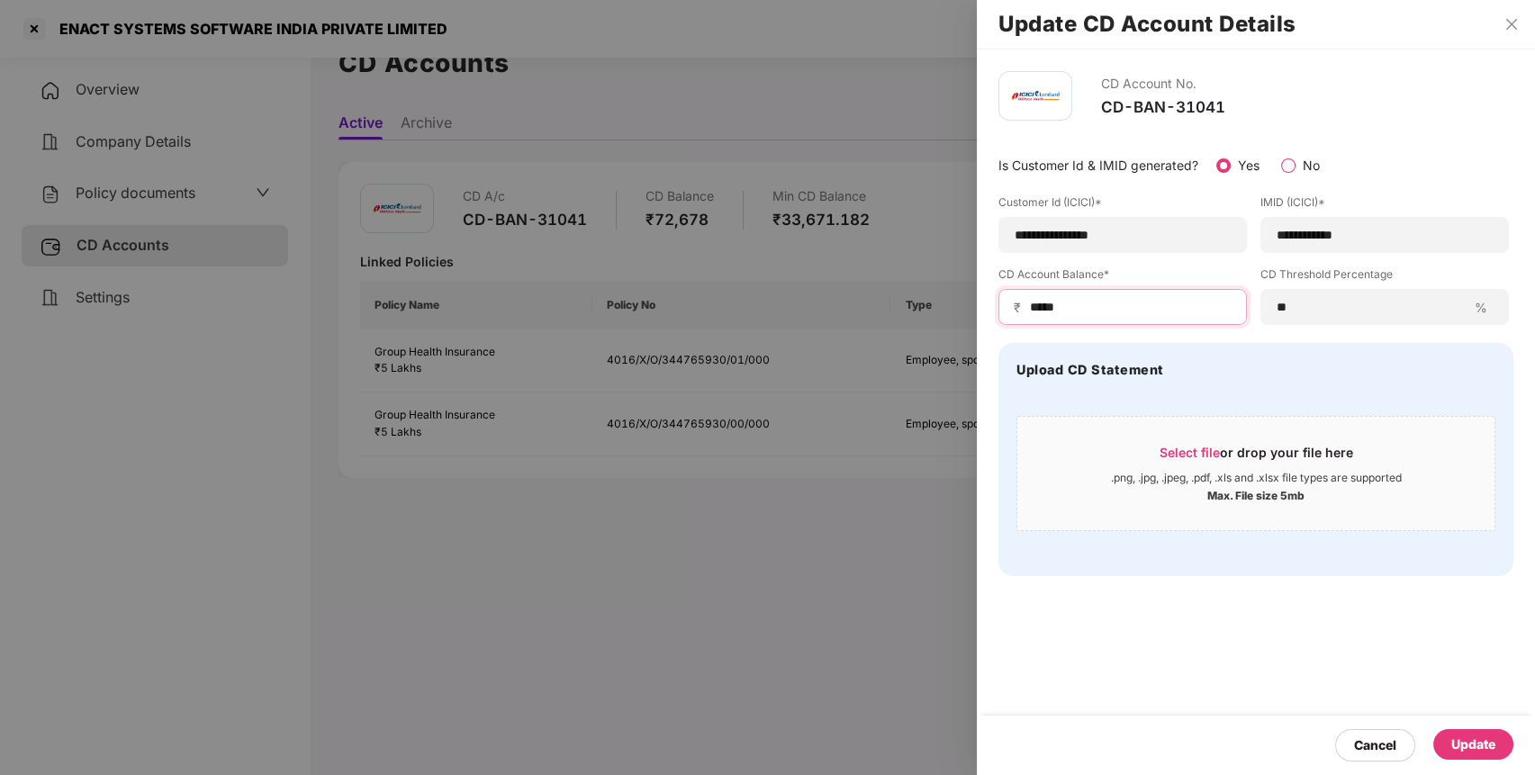
type input "*****"
click at [1477, 734] on div "Update" at bounding box center [1473, 744] width 44 height 20
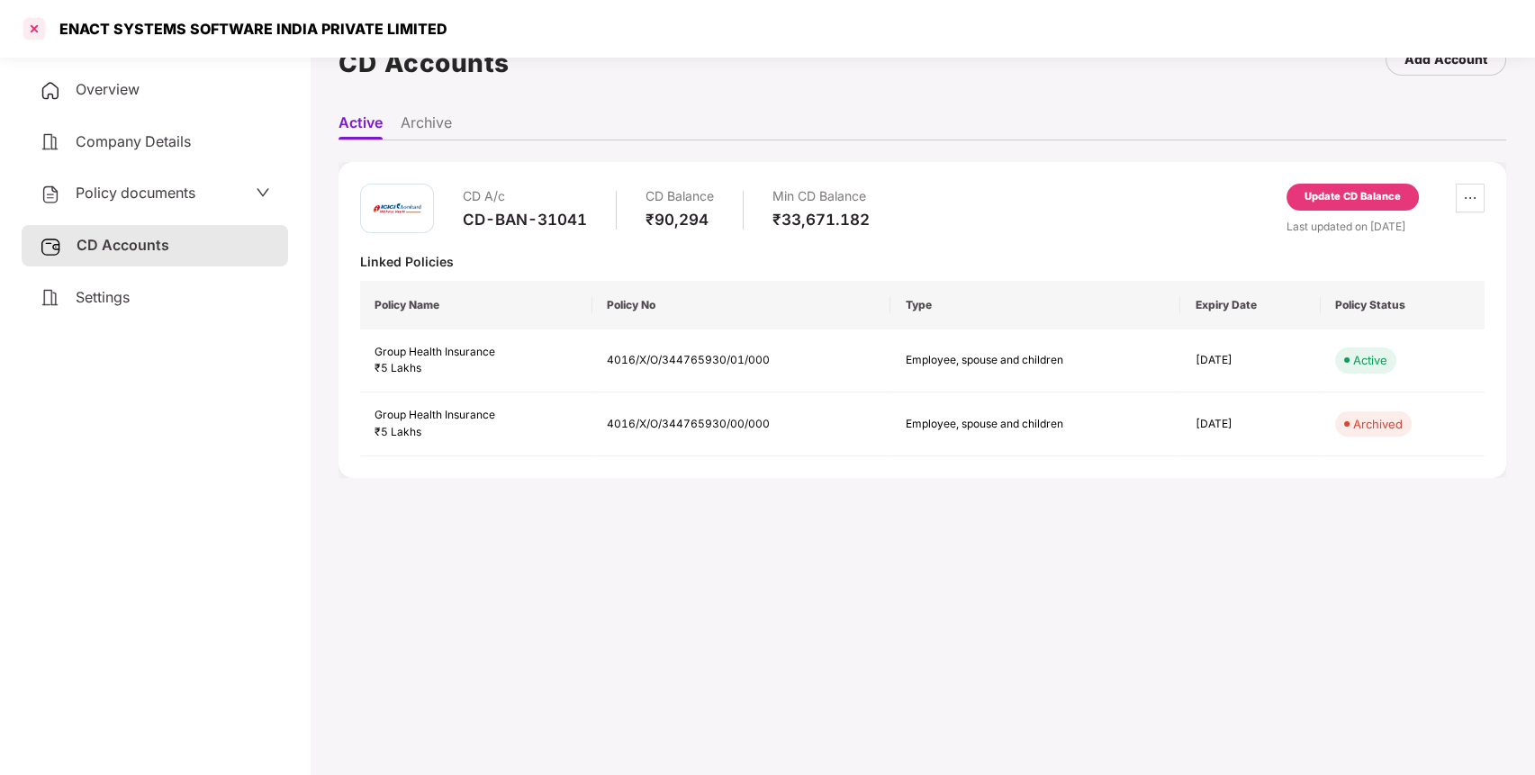
click at [36, 29] on div at bounding box center [34, 28] width 29 height 29
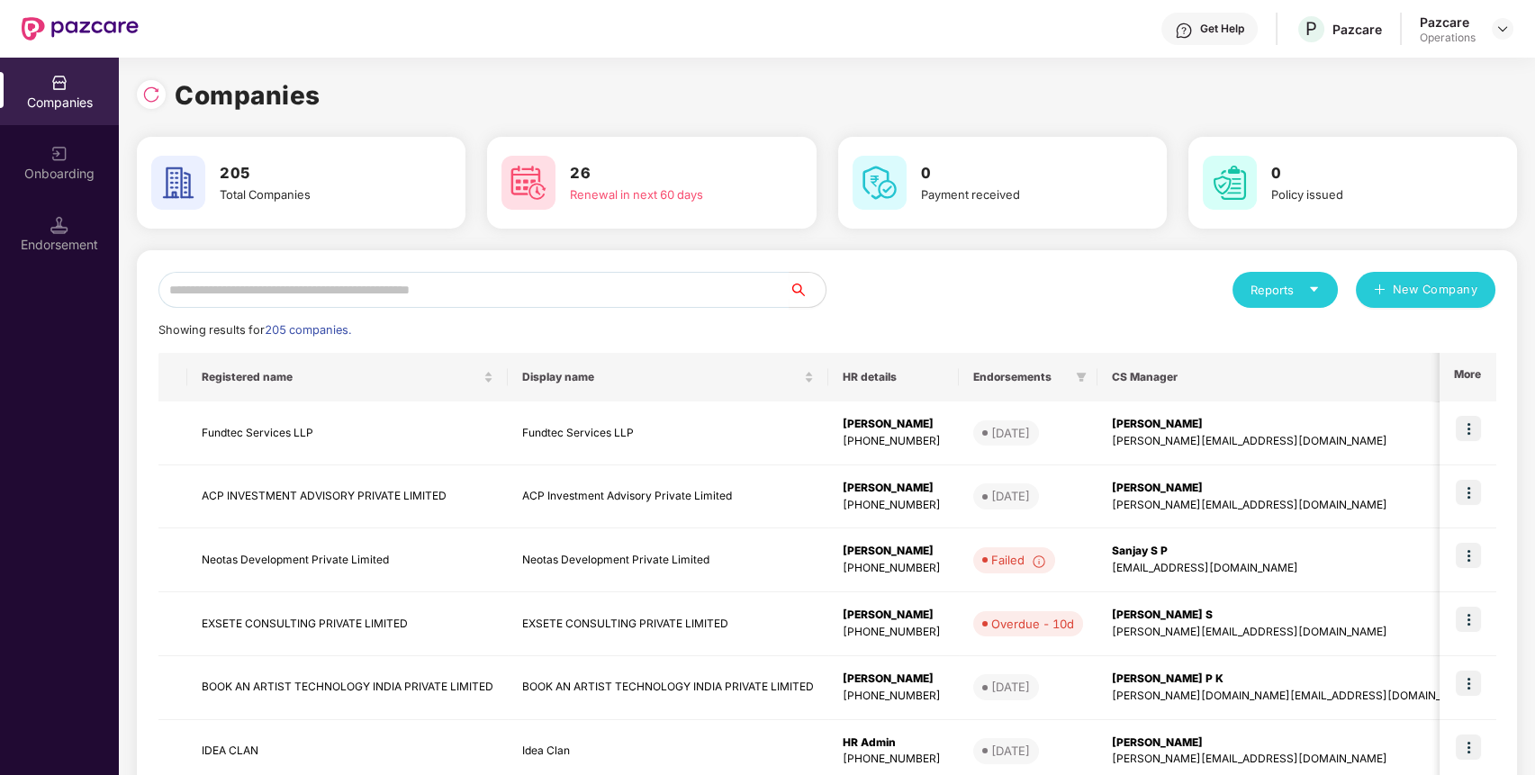
scroll to position [0, 0]
paste input "**********"
click at [590, 284] on input "text" at bounding box center [473, 290] width 631 height 36
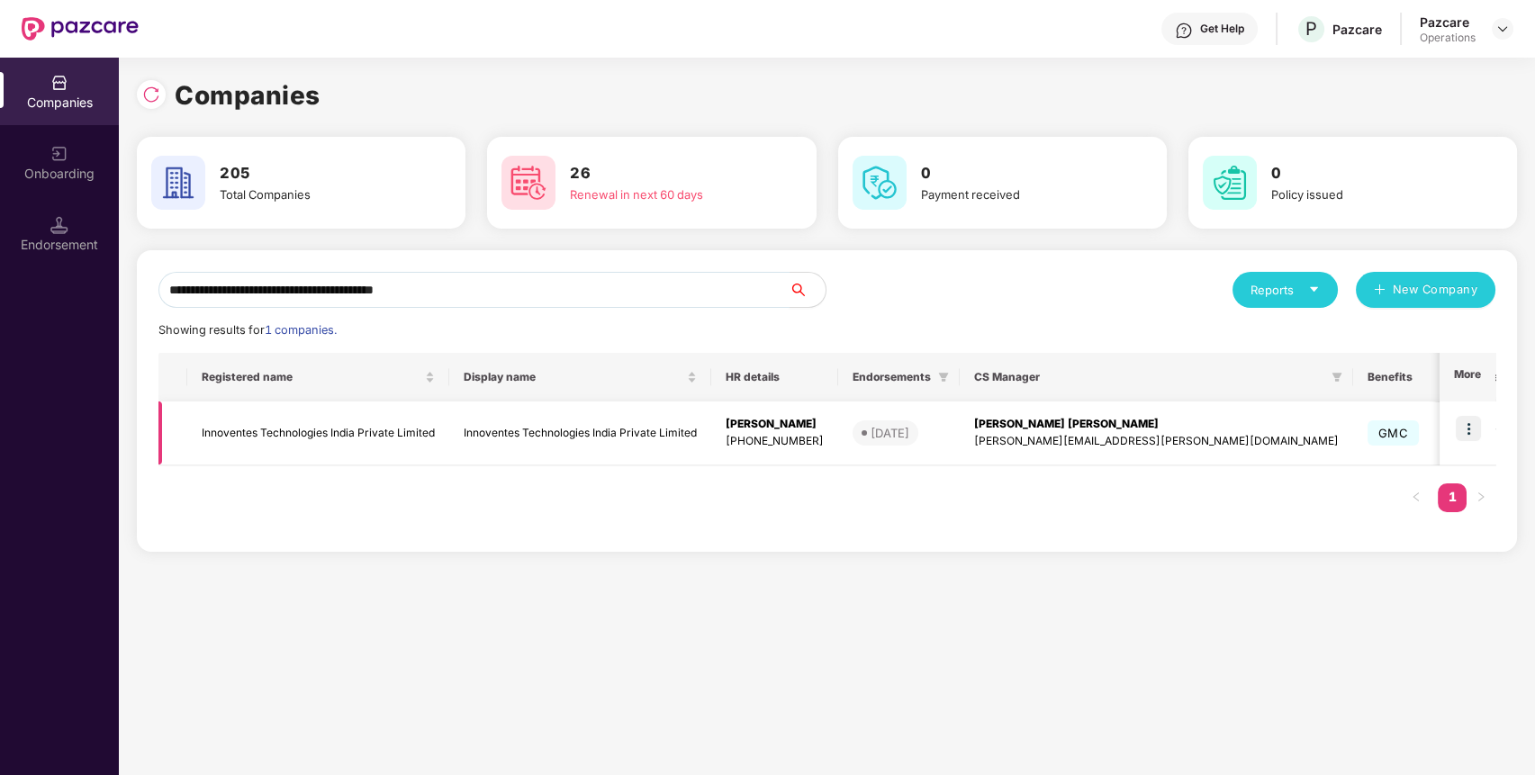
type input "**********"
click at [1470, 420] on img at bounding box center [1467, 428] width 25 height 25
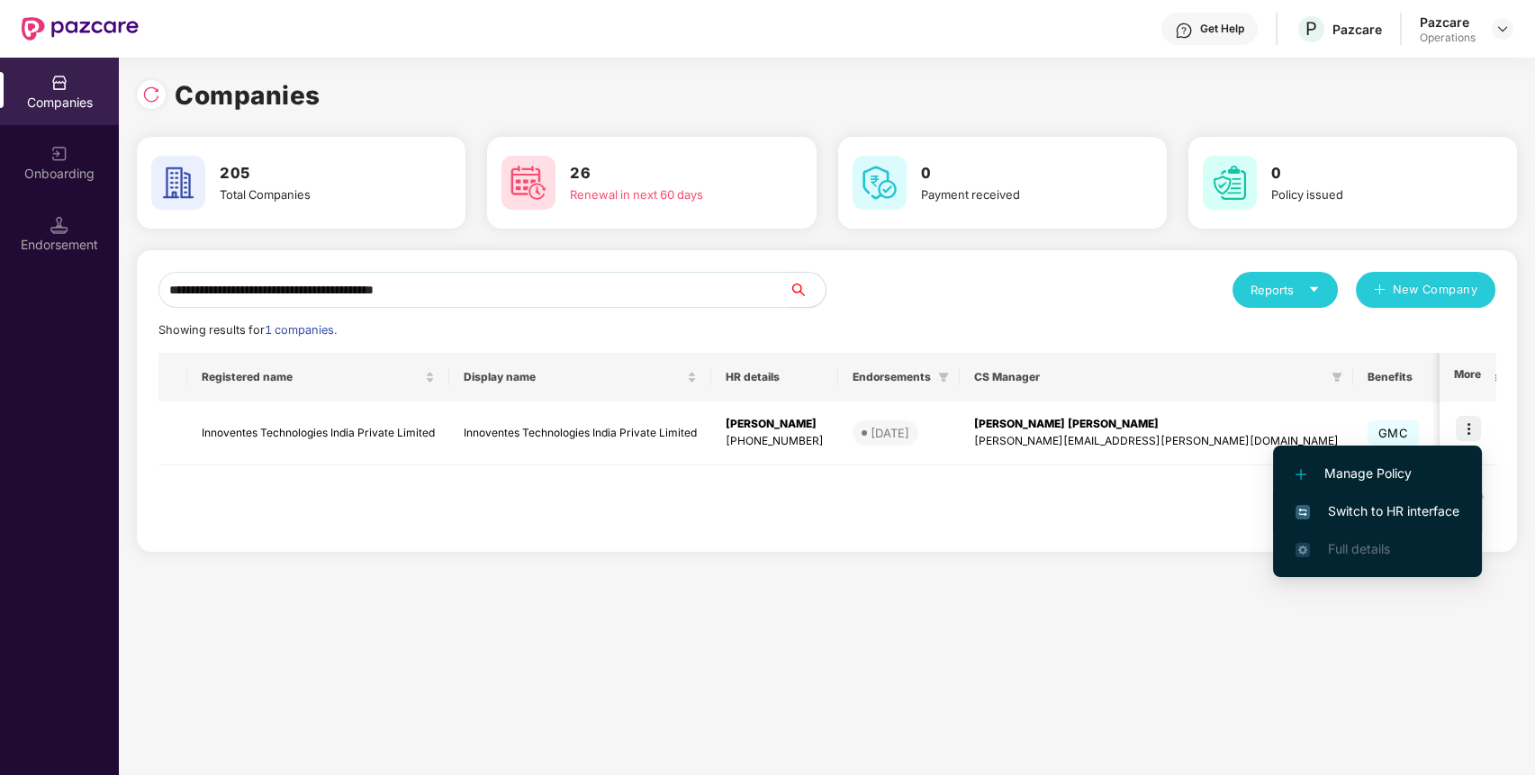
click at [1307, 514] on img at bounding box center [1302, 512] width 14 height 14
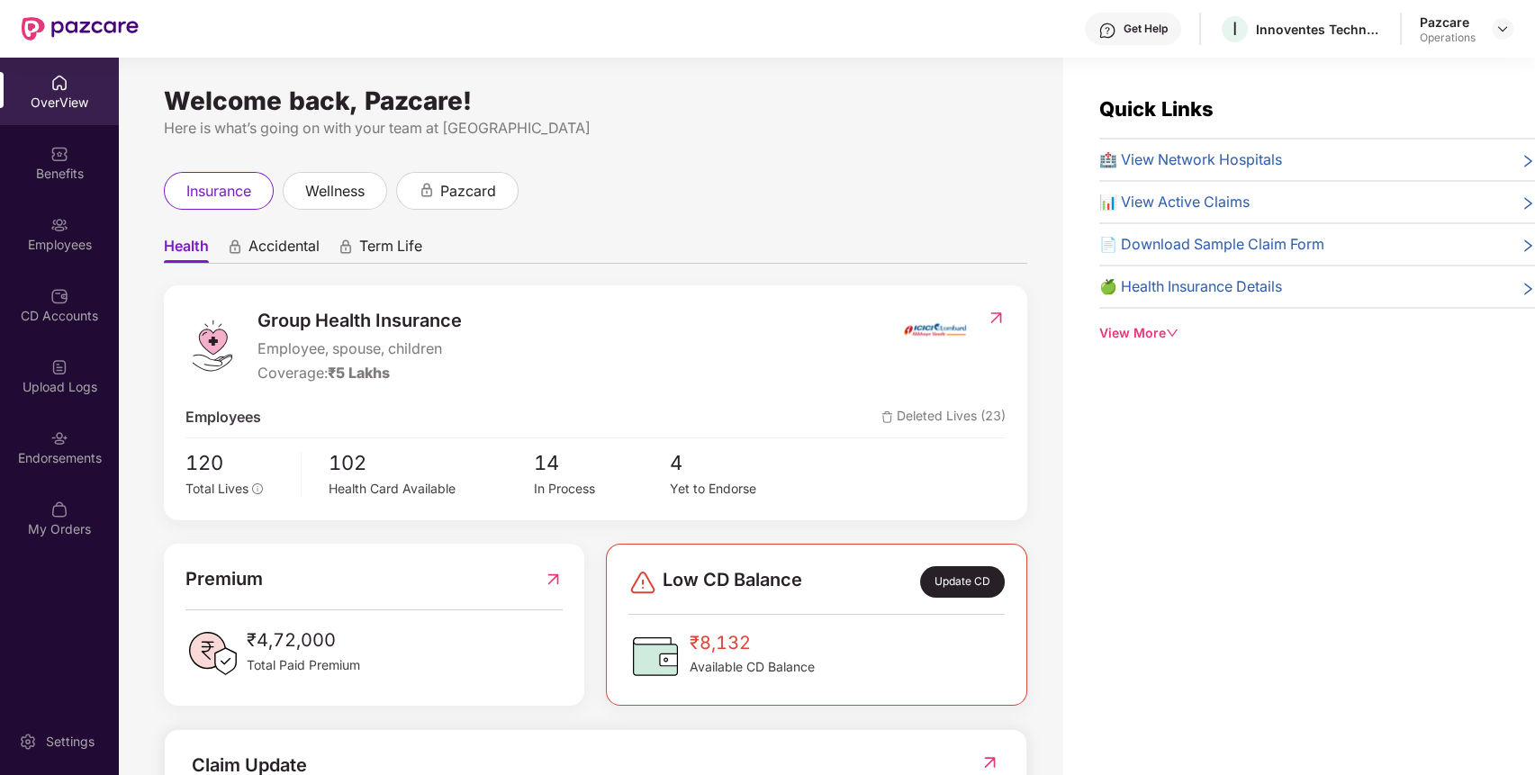
click at [70, 444] on div "Endorsements" at bounding box center [59, 447] width 119 height 68
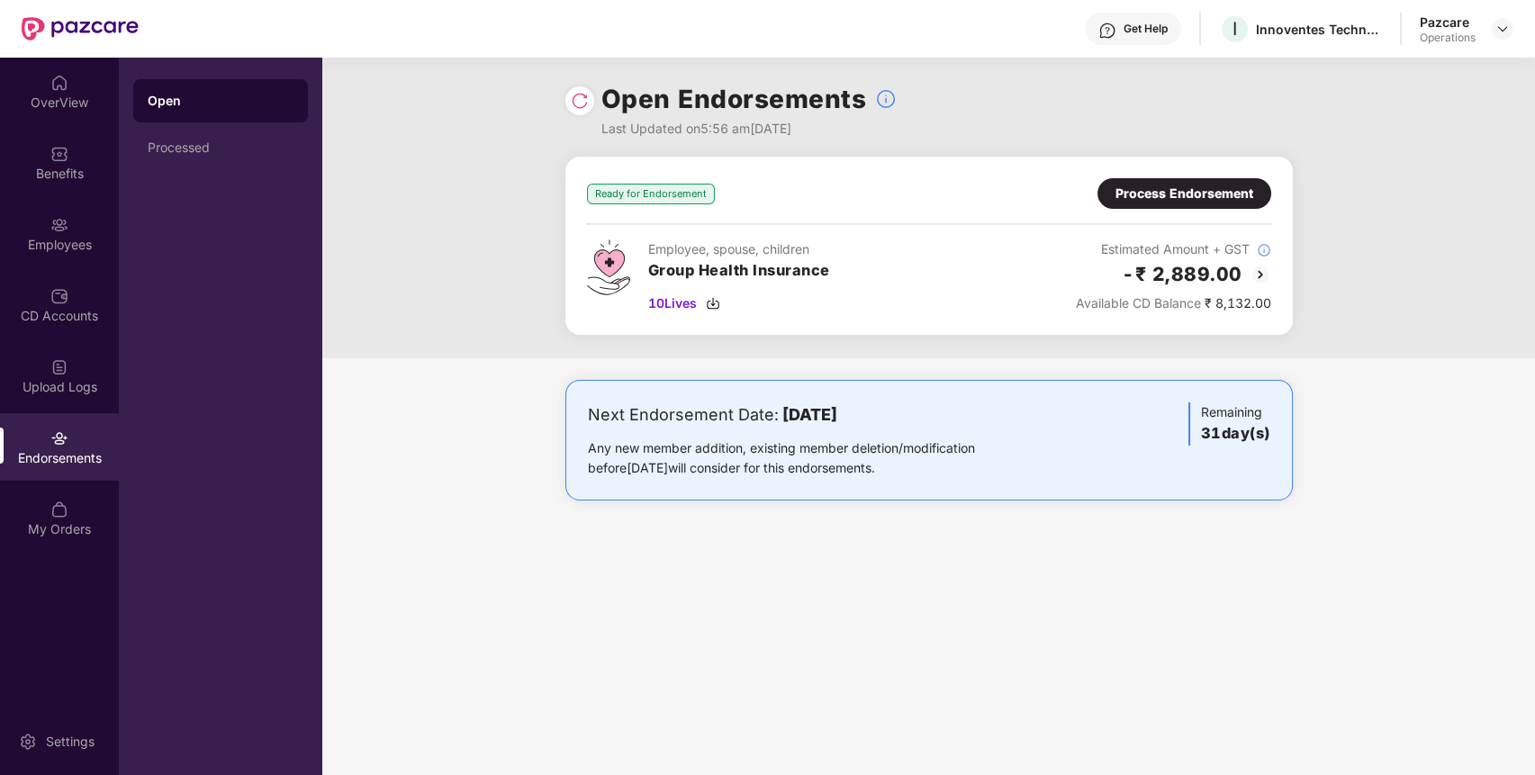
click at [1239, 203] on div "Process Endorsement" at bounding box center [1184, 193] width 174 height 31
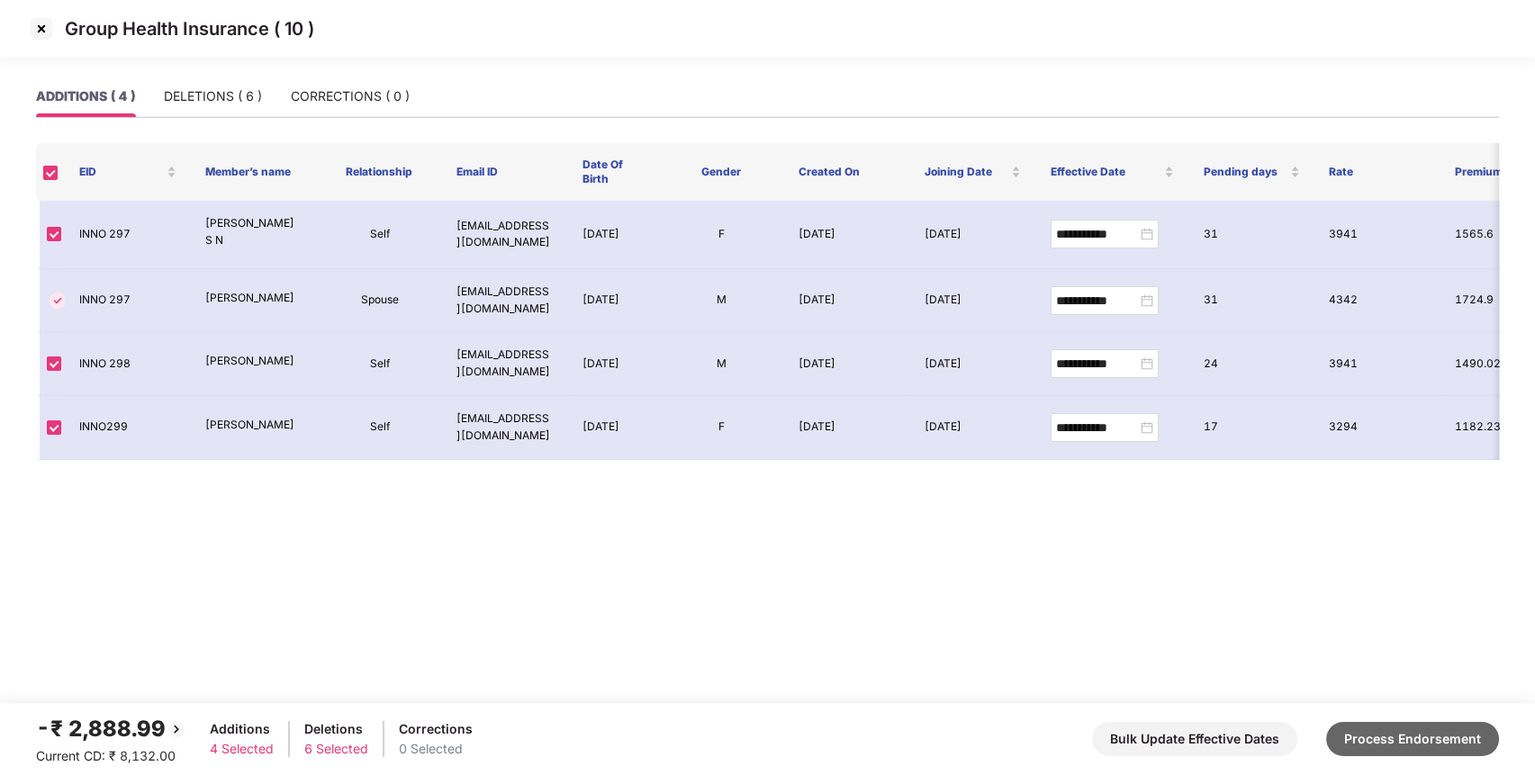
click at [1386, 742] on button "Process Endorsement" at bounding box center [1412, 739] width 173 height 34
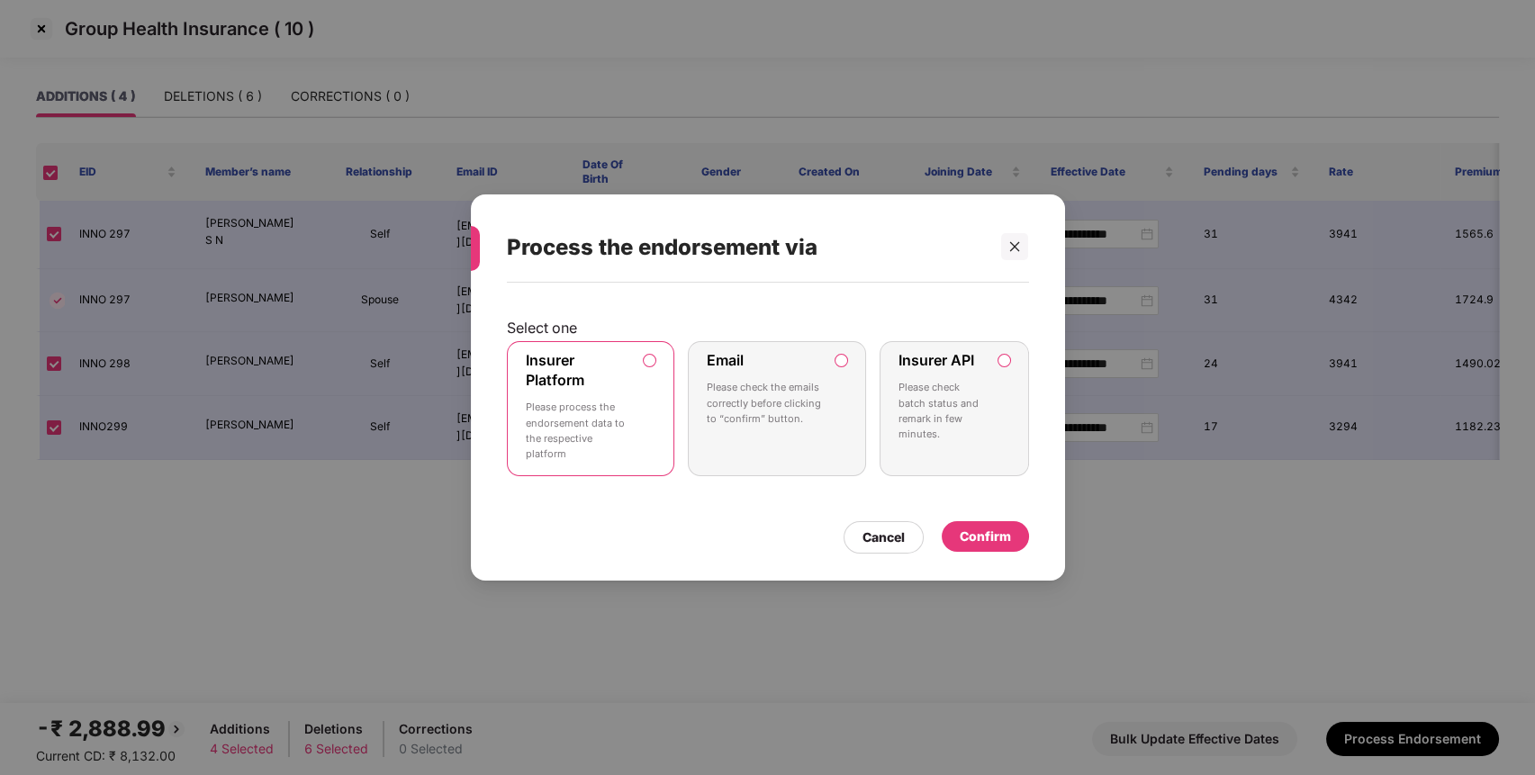
click at [640, 425] on label "Insurer Platform Please process the endorsement data to the respective platform" at bounding box center [591, 408] width 168 height 135
click at [1010, 538] on div "Confirm" at bounding box center [985, 536] width 87 height 31
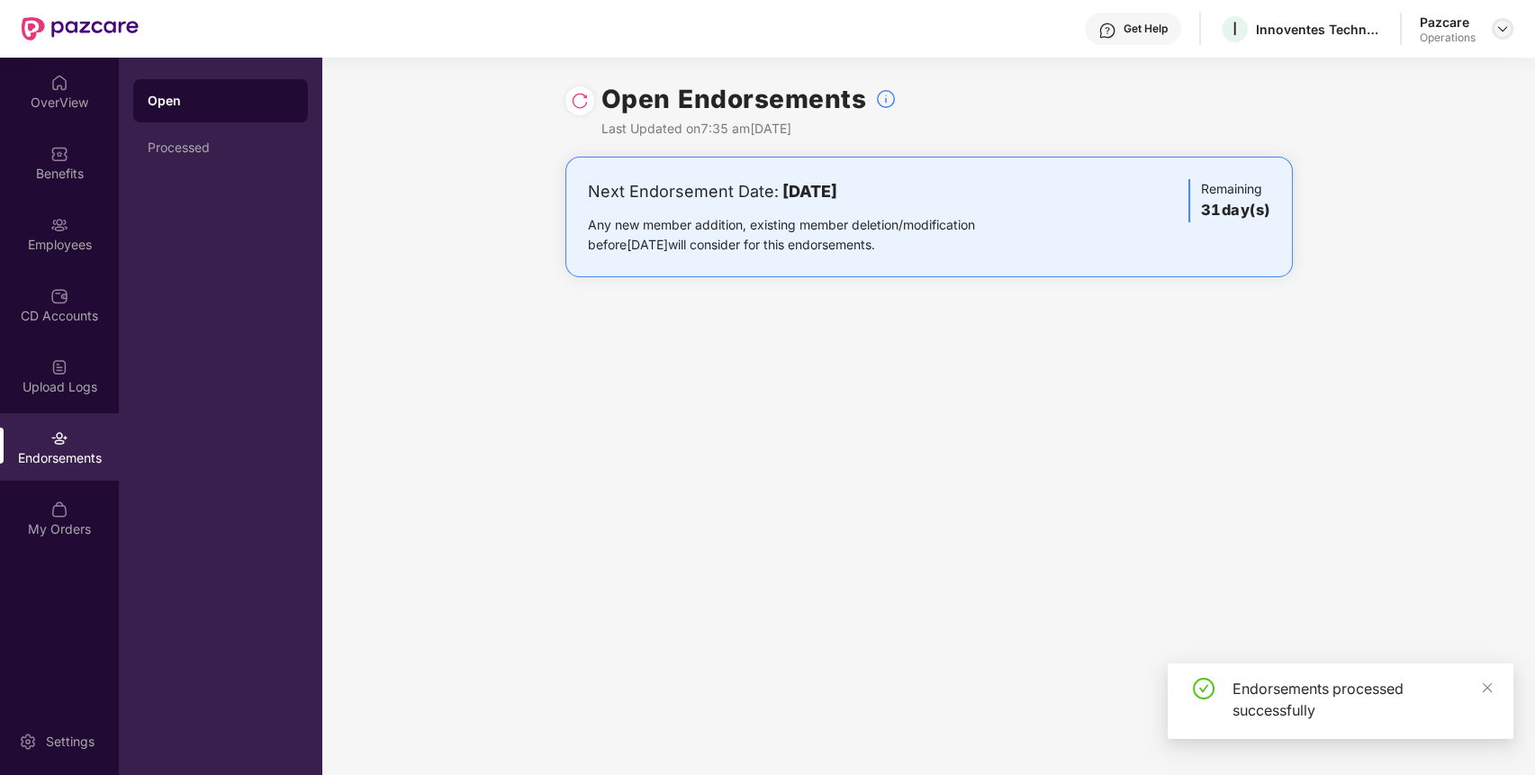
click at [1510, 29] on div at bounding box center [1502, 29] width 22 height 22
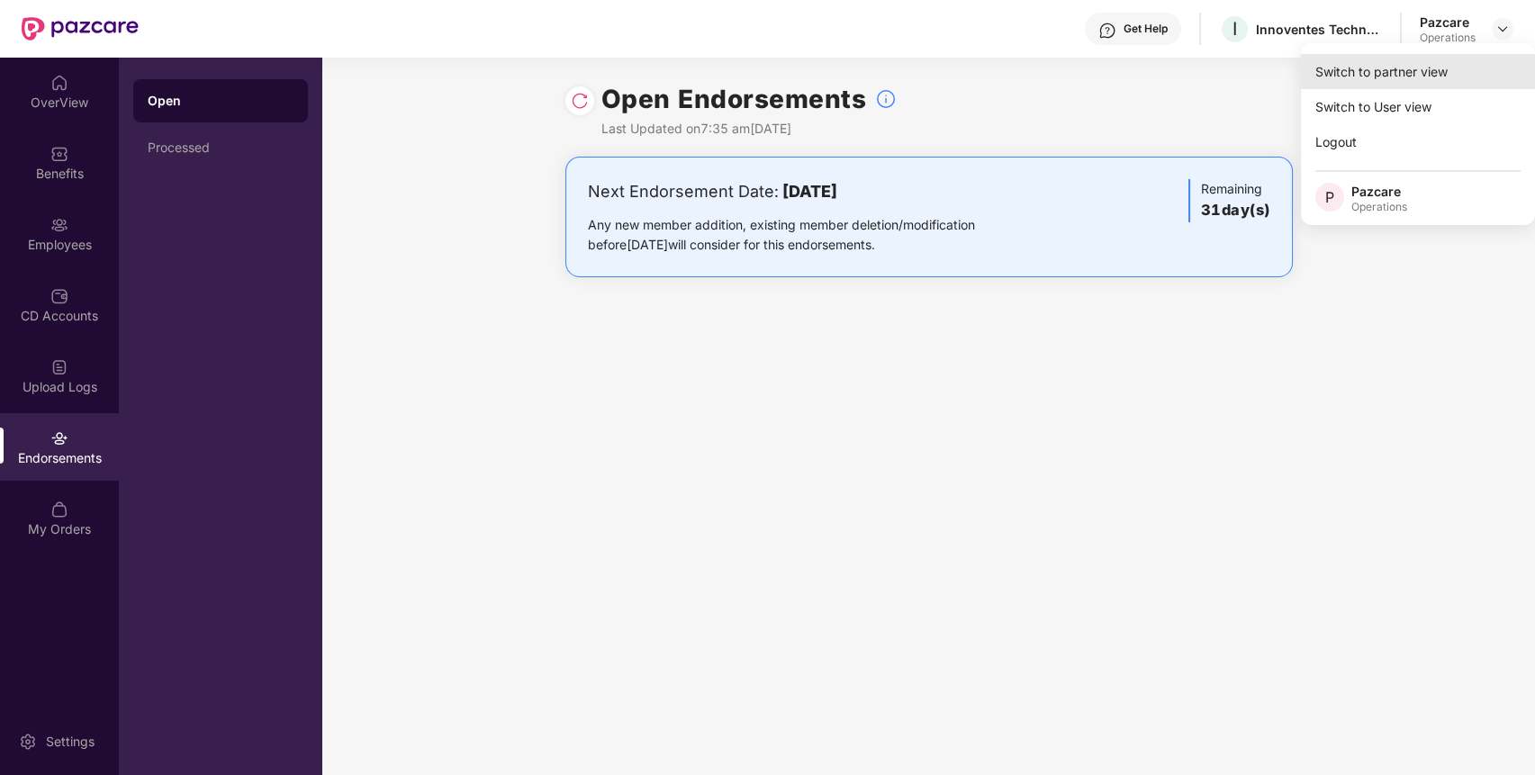
click at [1430, 79] on div "Switch to partner view" at bounding box center [1418, 71] width 234 height 35
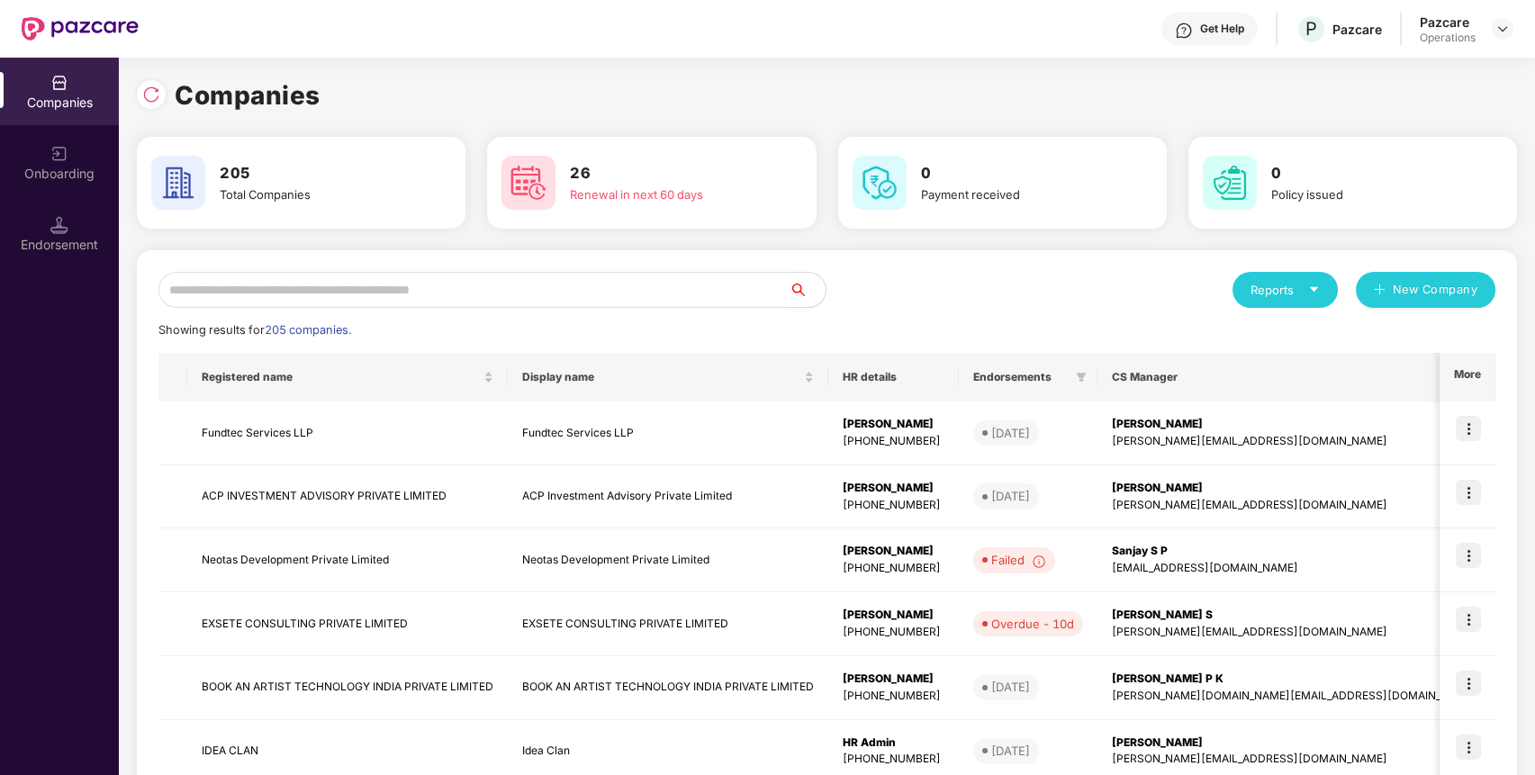
click at [706, 302] on input "text" at bounding box center [473, 290] width 631 height 36
paste input "**********"
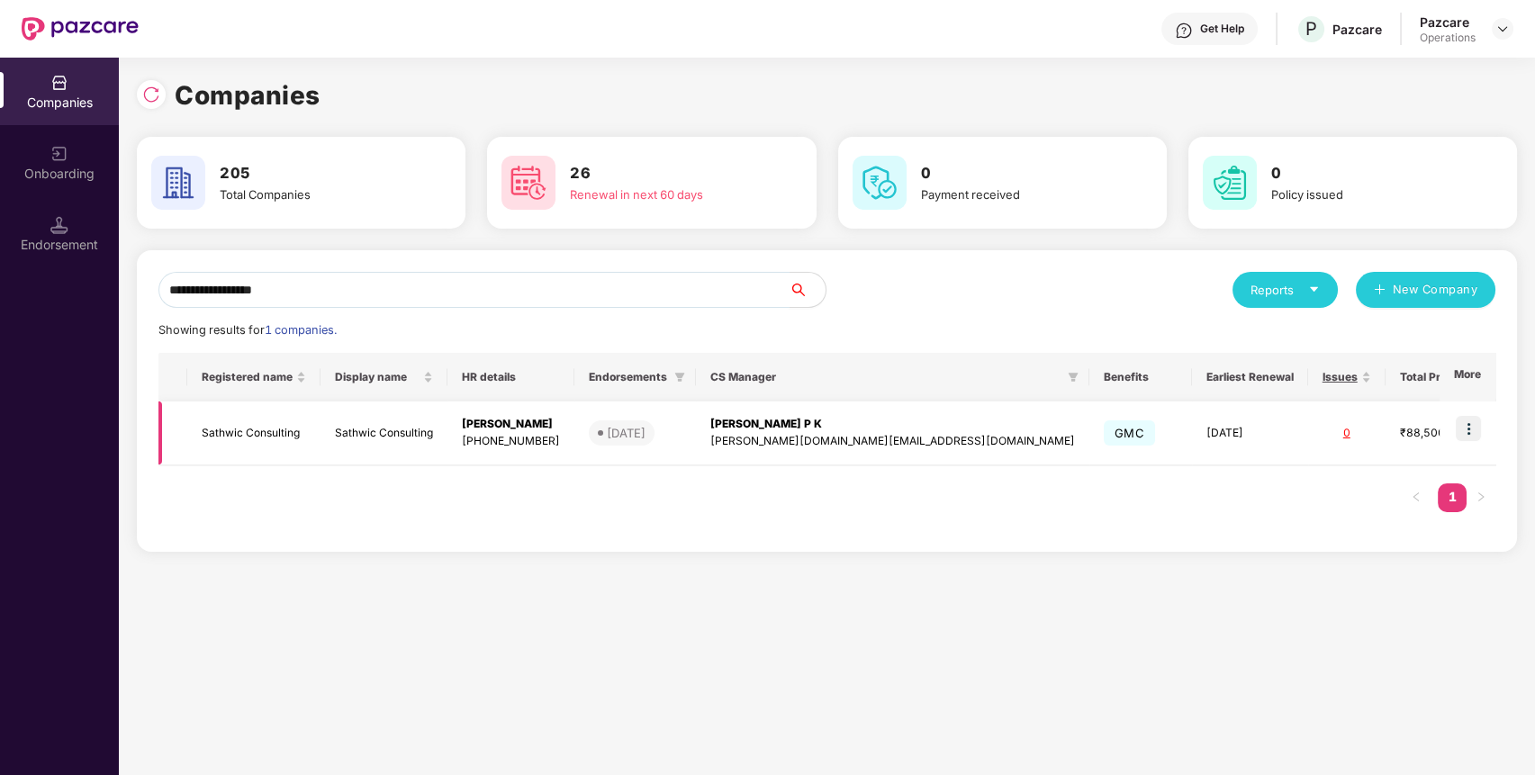
type input "**********"
click at [1476, 439] on img at bounding box center [1467, 428] width 25 height 25
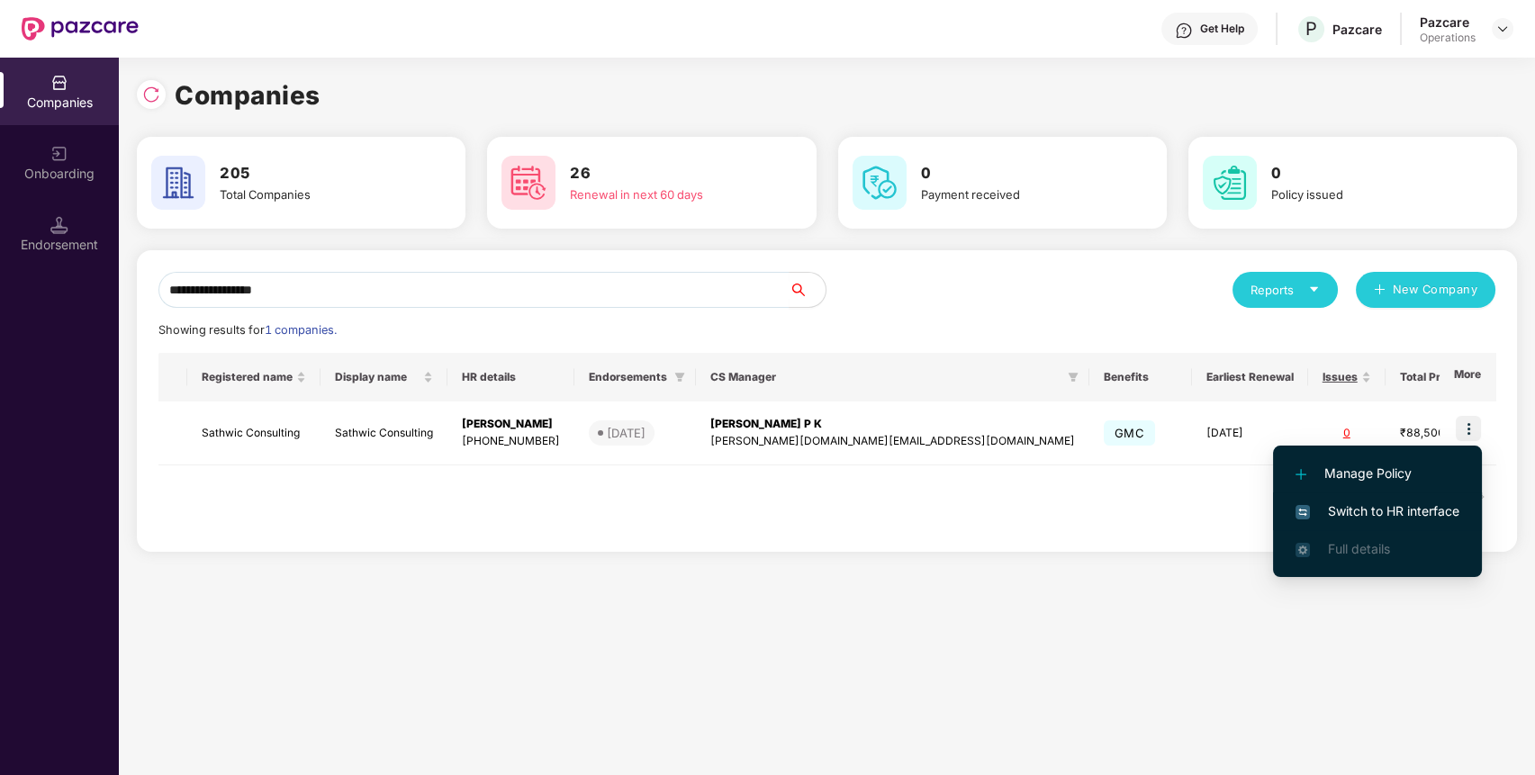
click at [1347, 511] on span "Switch to HR interface" at bounding box center [1377, 511] width 164 height 20
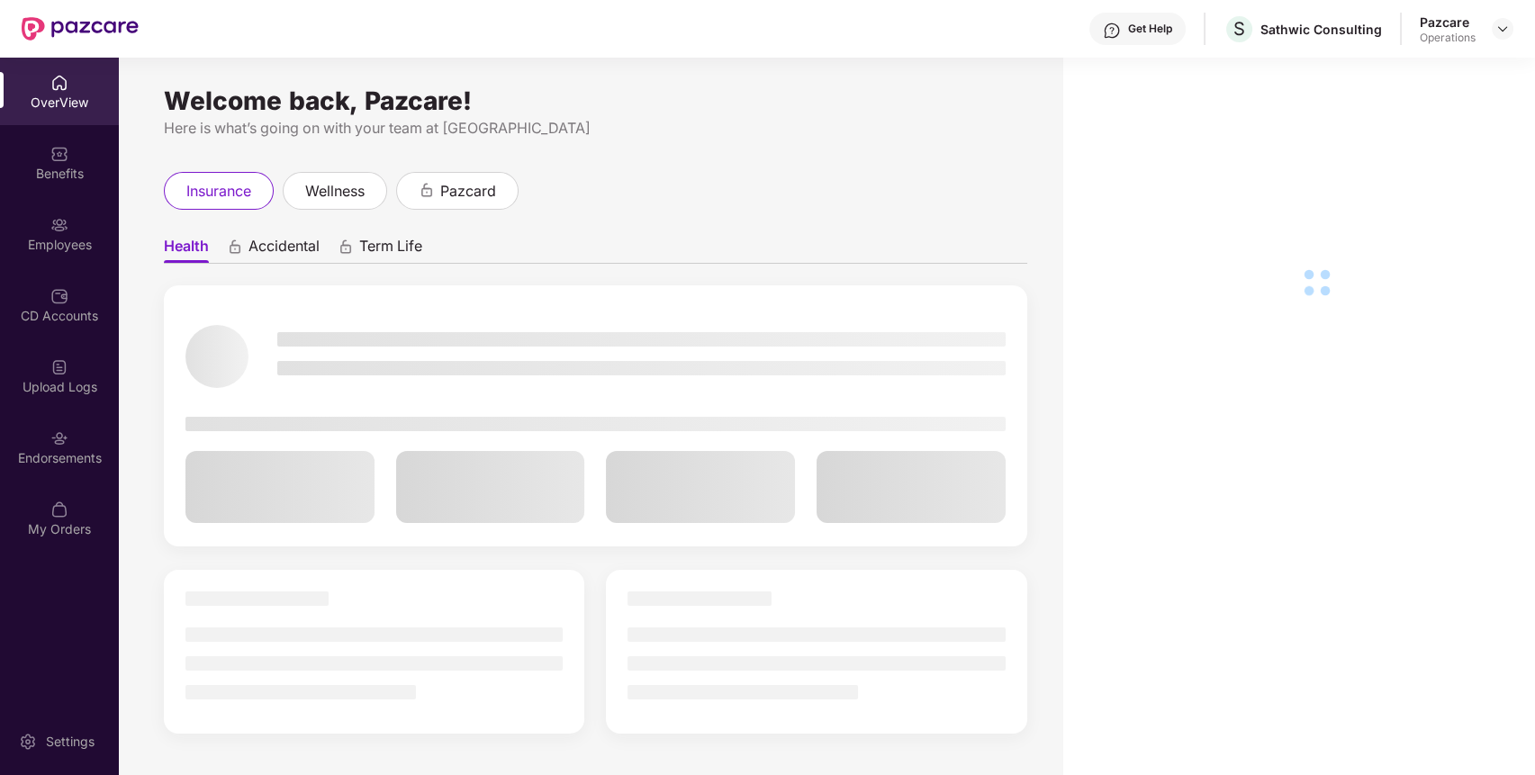
click at [65, 467] on div "Endorsements" at bounding box center [59, 447] width 119 height 68
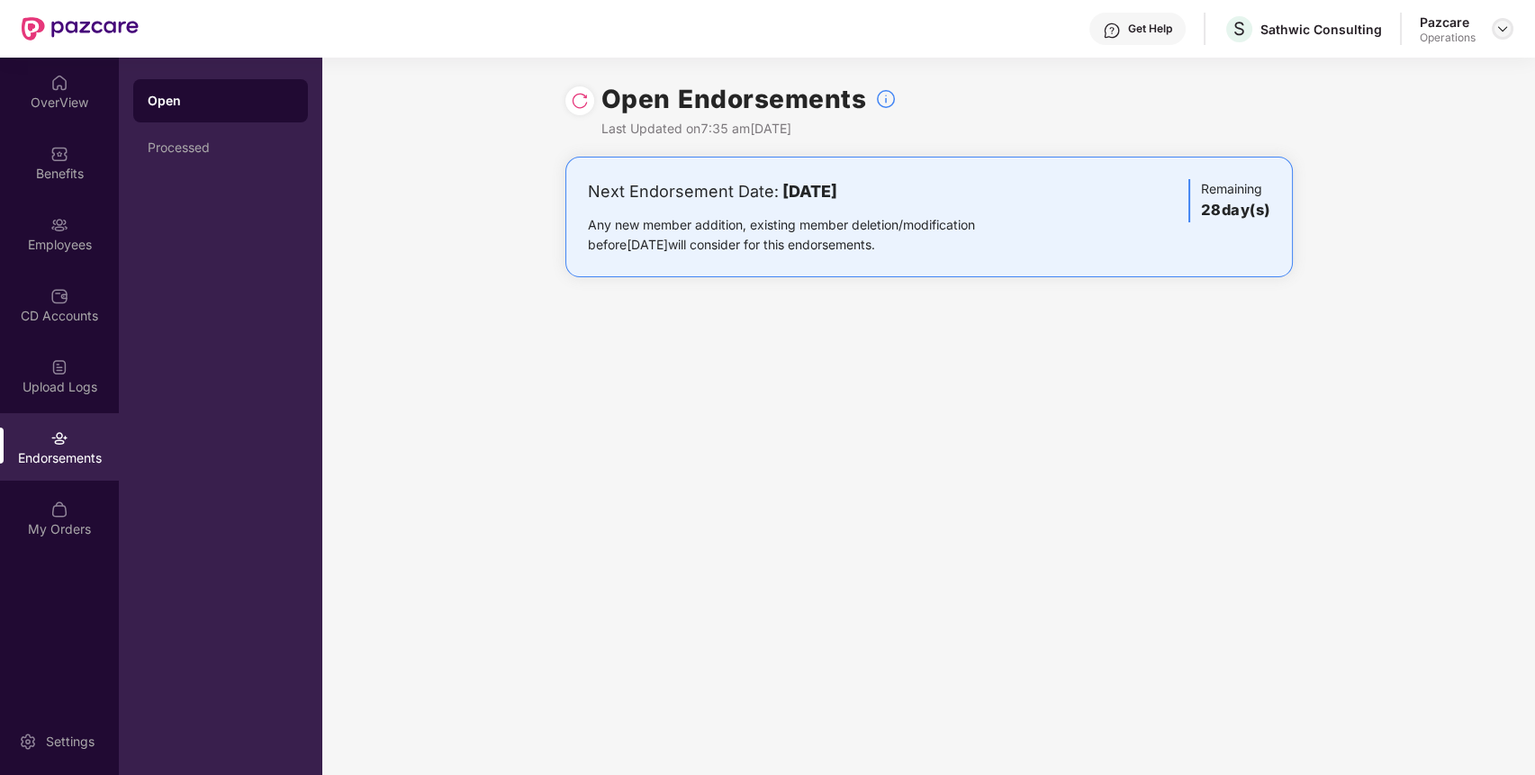
click at [1501, 32] on img at bounding box center [1502, 29] width 14 height 14
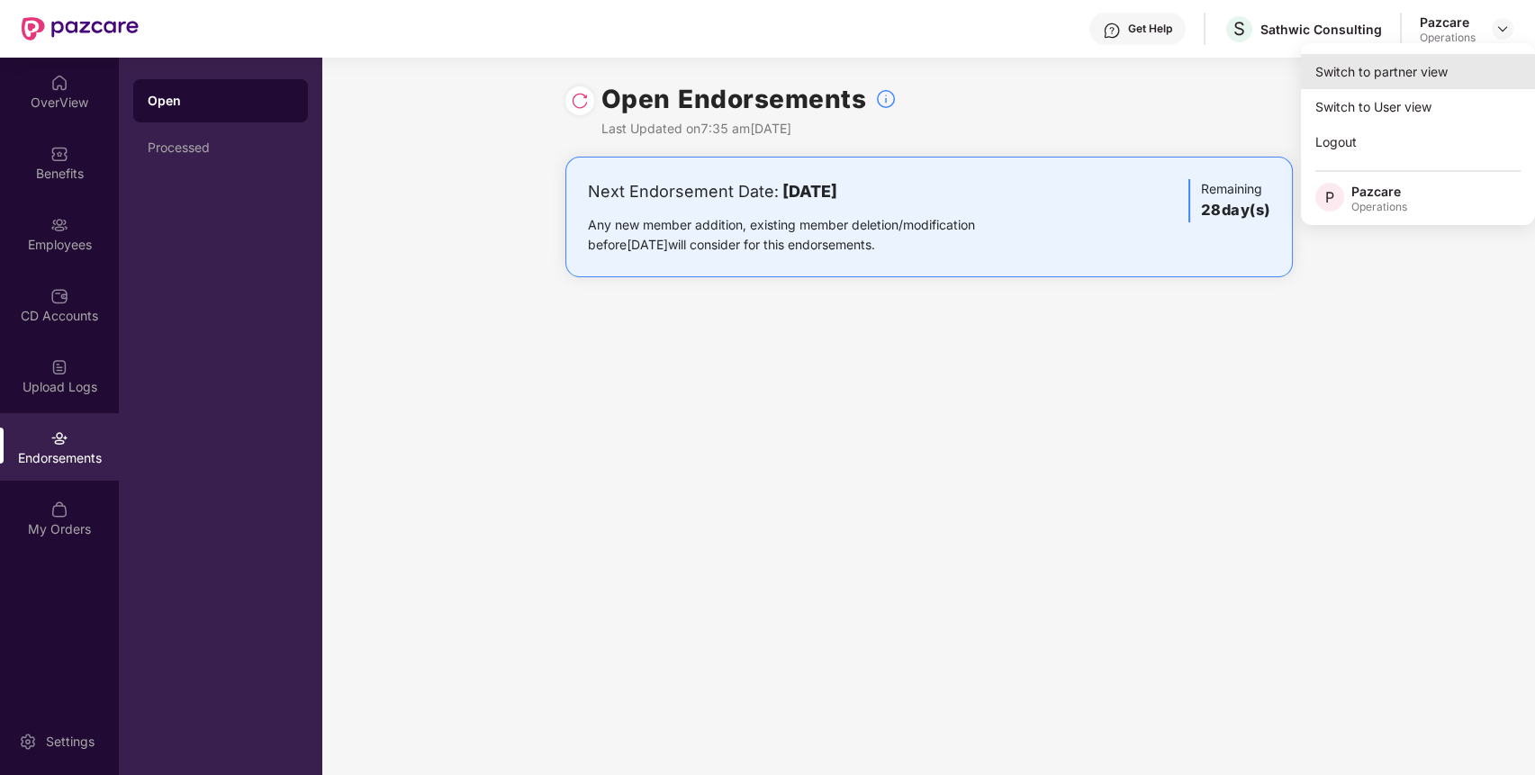
click at [1376, 82] on div "Switch to partner view" at bounding box center [1418, 71] width 234 height 35
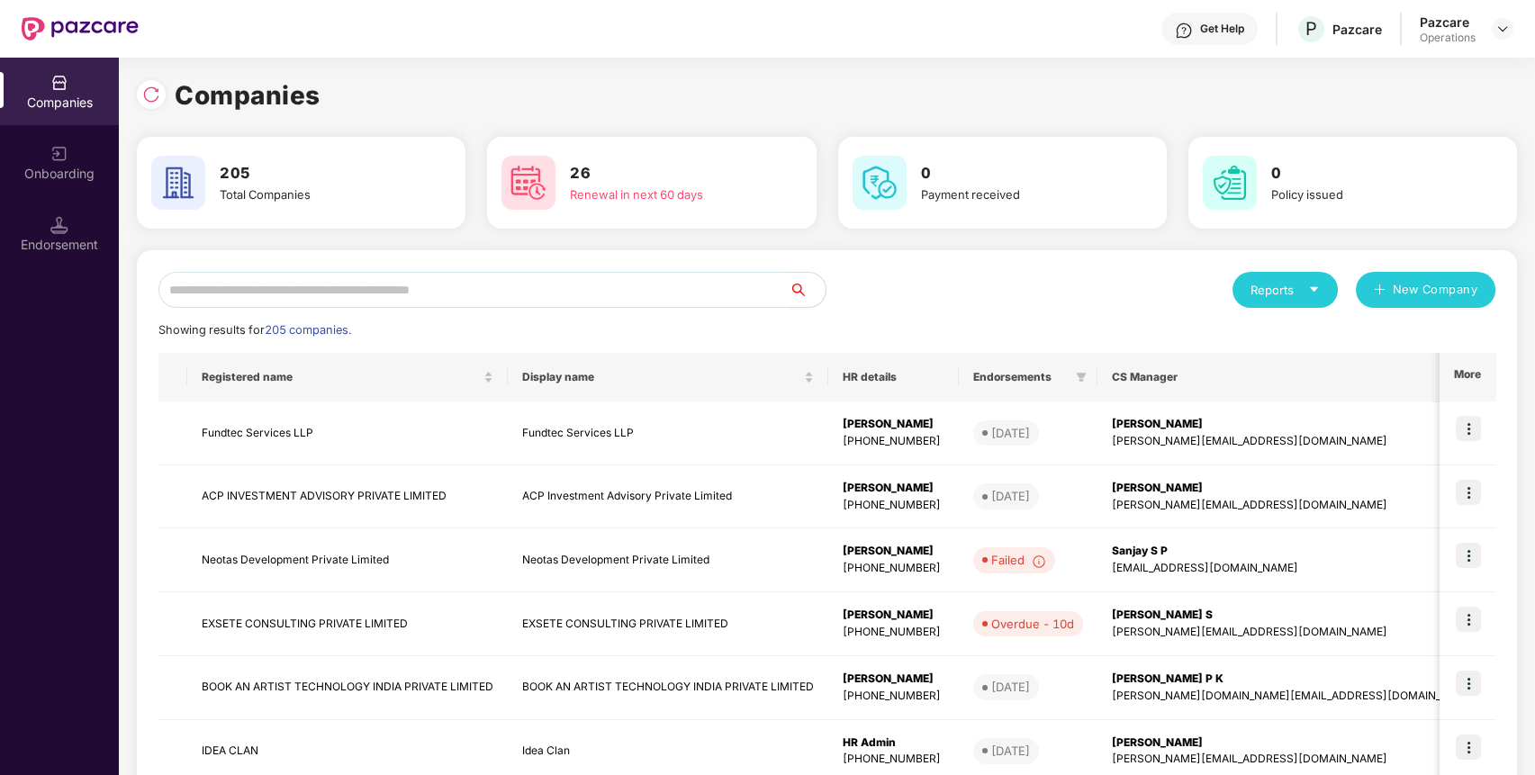
click at [722, 292] on input "text" at bounding box center [473, 290] width 631 height 36
paste input "**********"
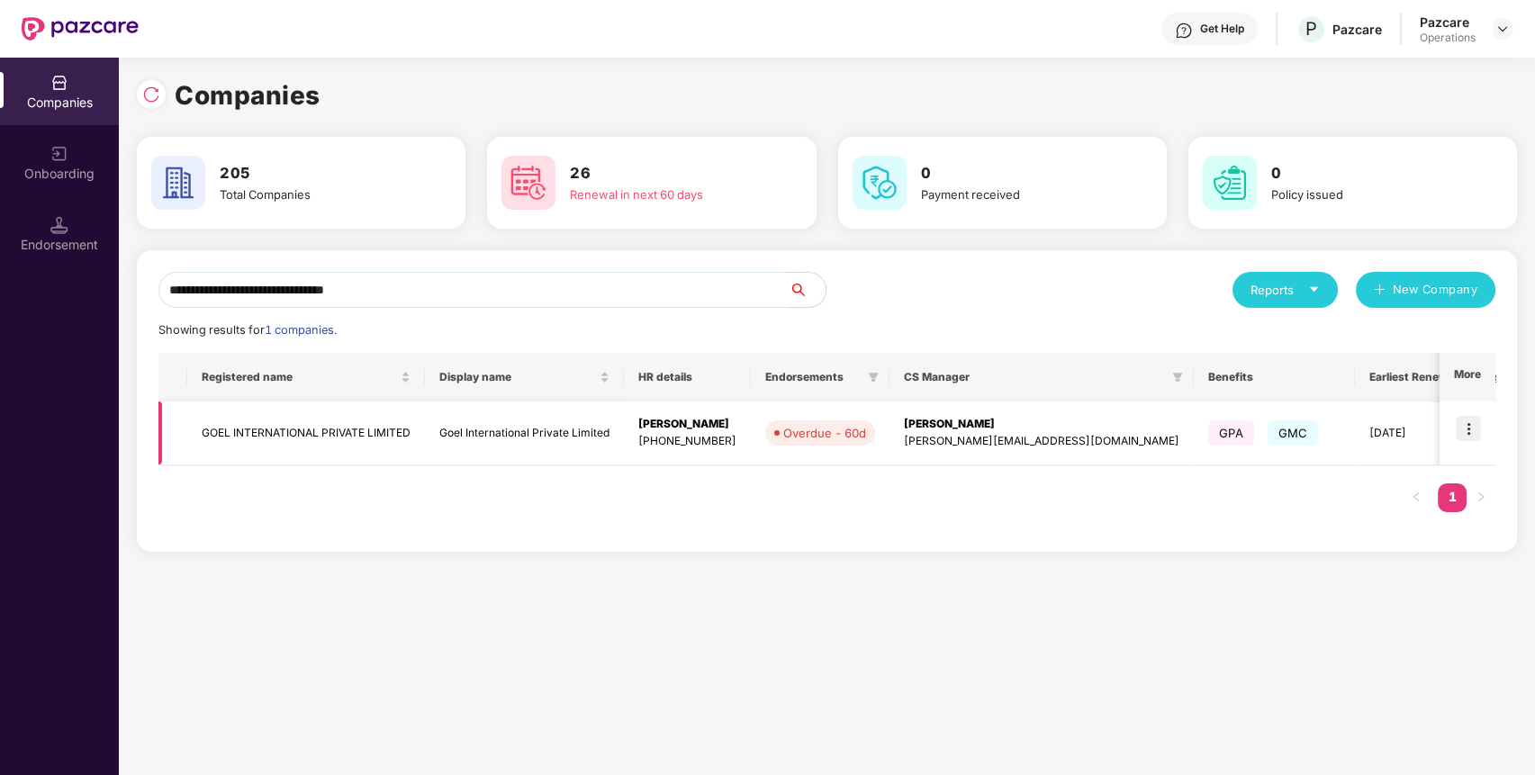
type input "**********"
click at [1472, 424] on img at bounding box center [1467, 428] width 25 height 25
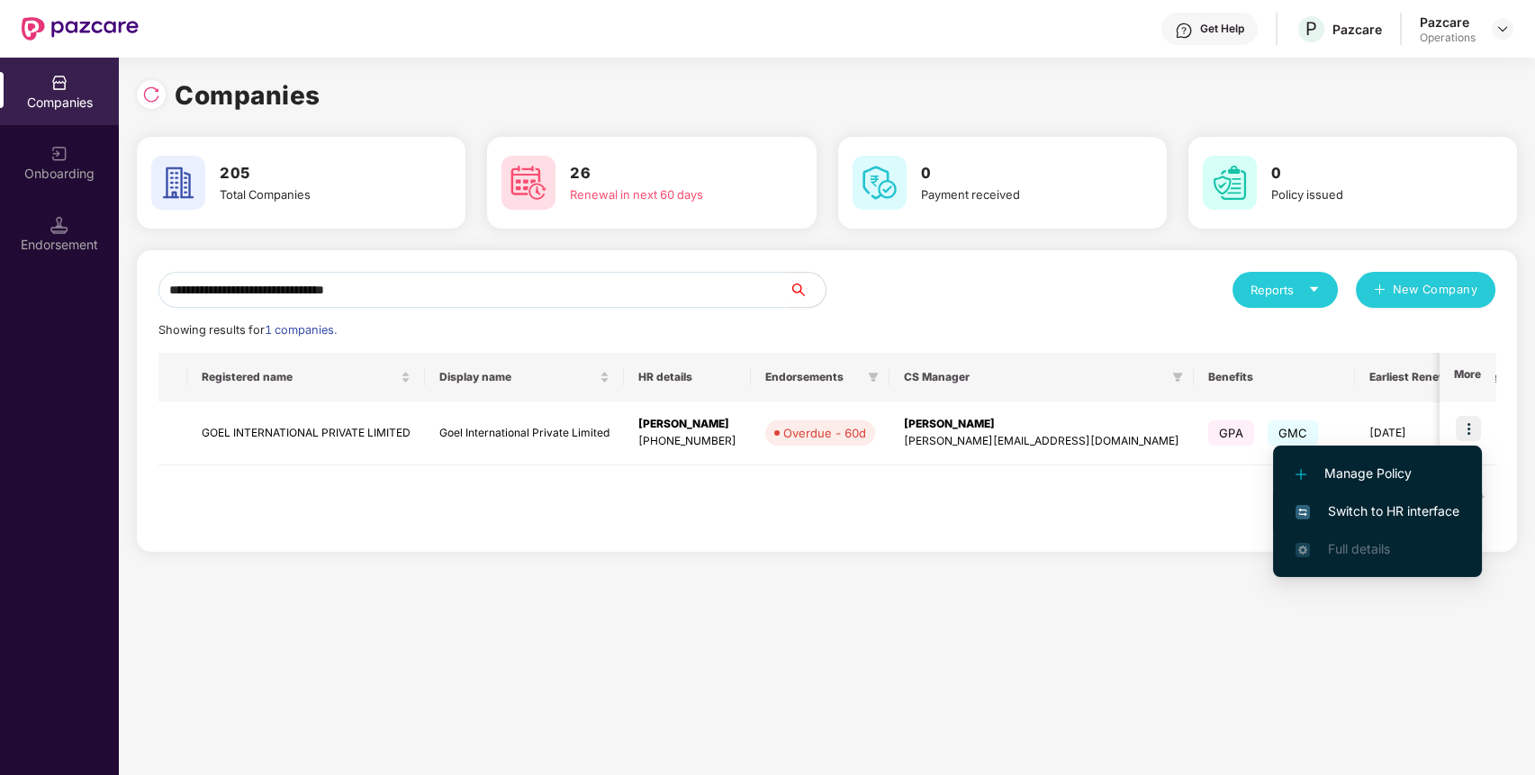
click at [1343, 518] on span "Switch to HR interface" at bounding box center [1377, 511] width 164 height 20
